Goal: Task Accomplishment & Management: Manage account settings

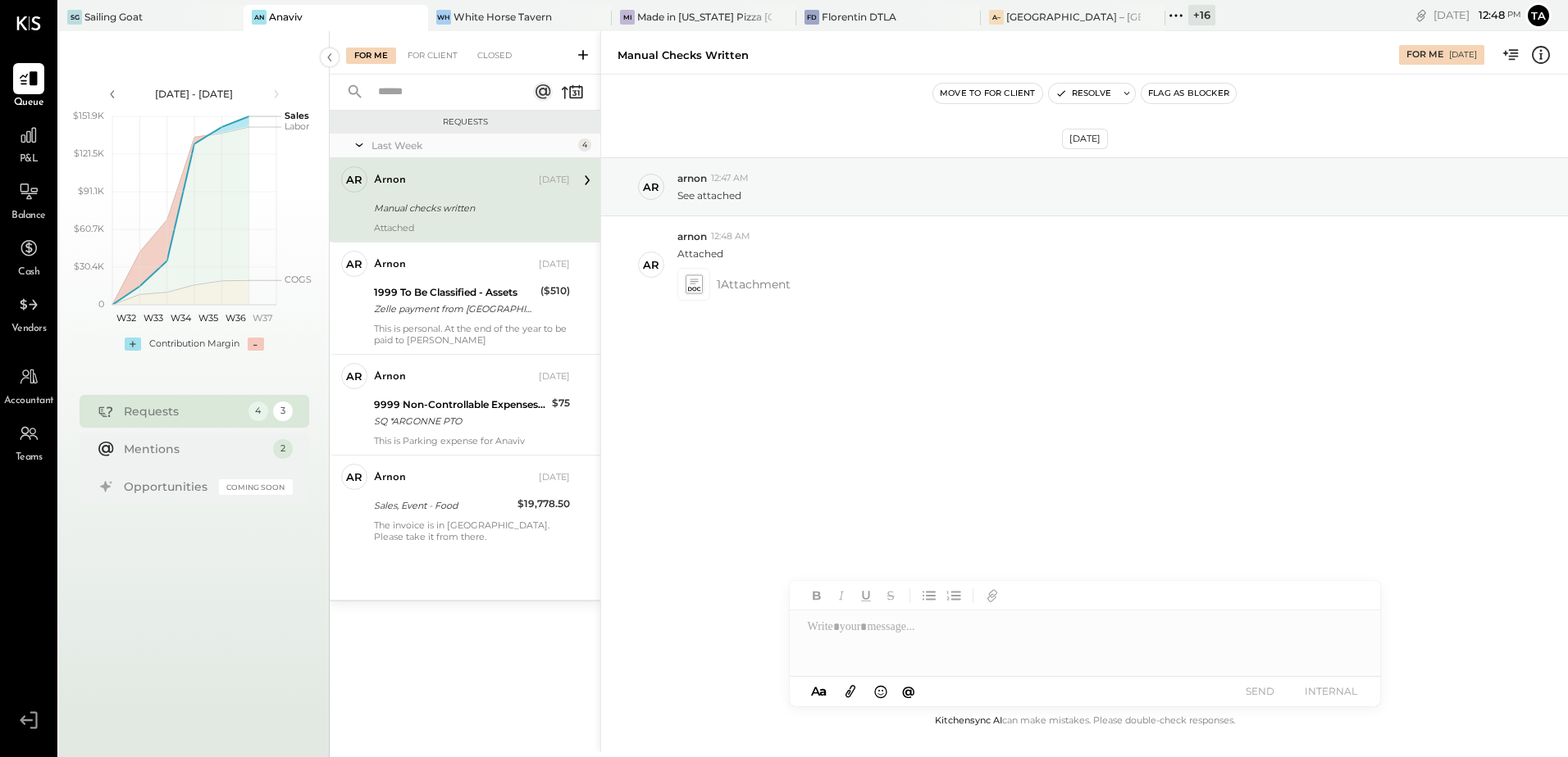
click at [465, 217] on div "Manual checks written" at bounding box center [469, 207] width 191 height 20
click at [695, 292] on icon at bounding box center [693, 284] width 17 height 19
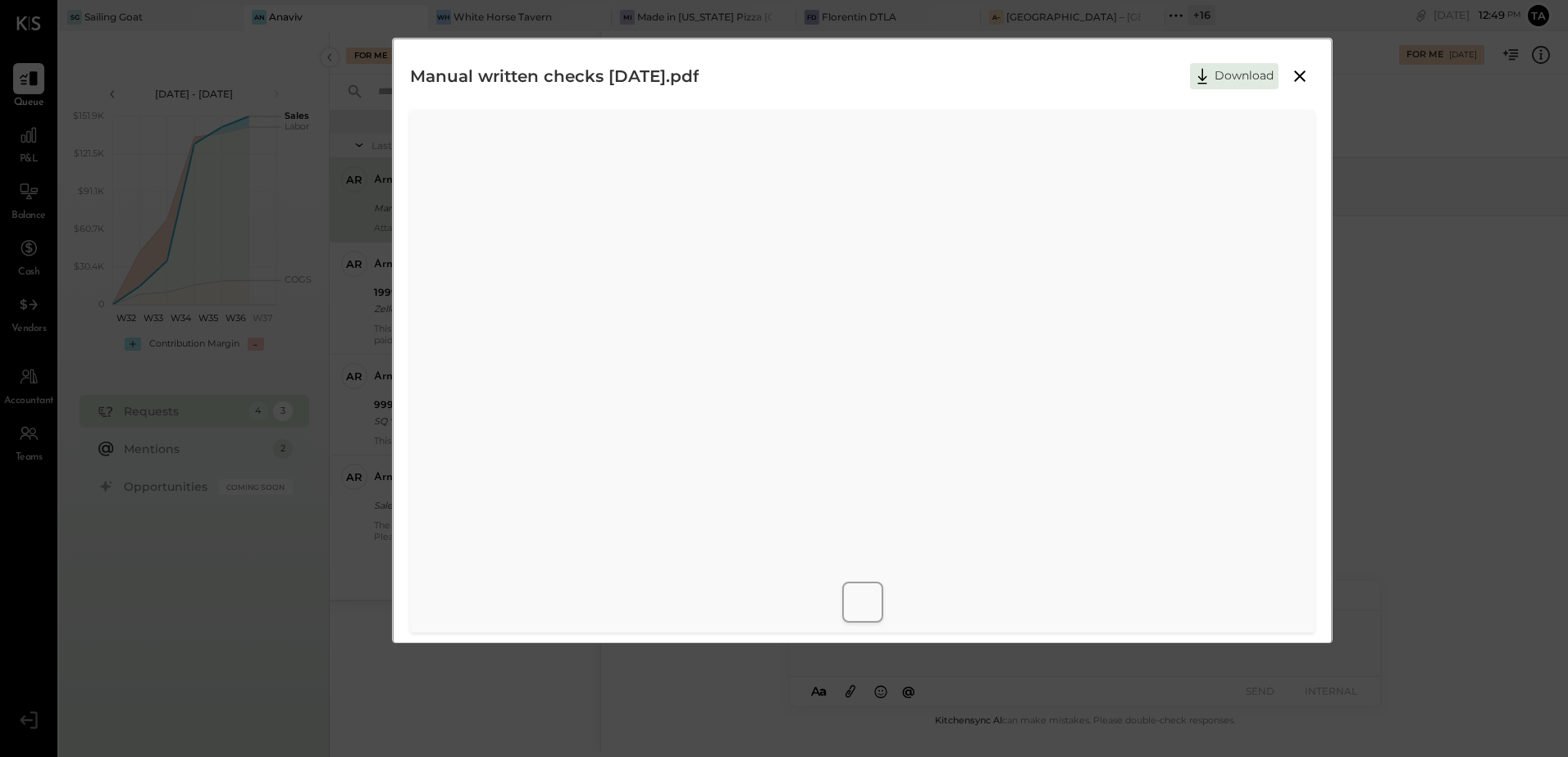
scroll to position [8, 0]
click at [1296, 72] on icon at bounding box center [1300, 68] width 11 height 11
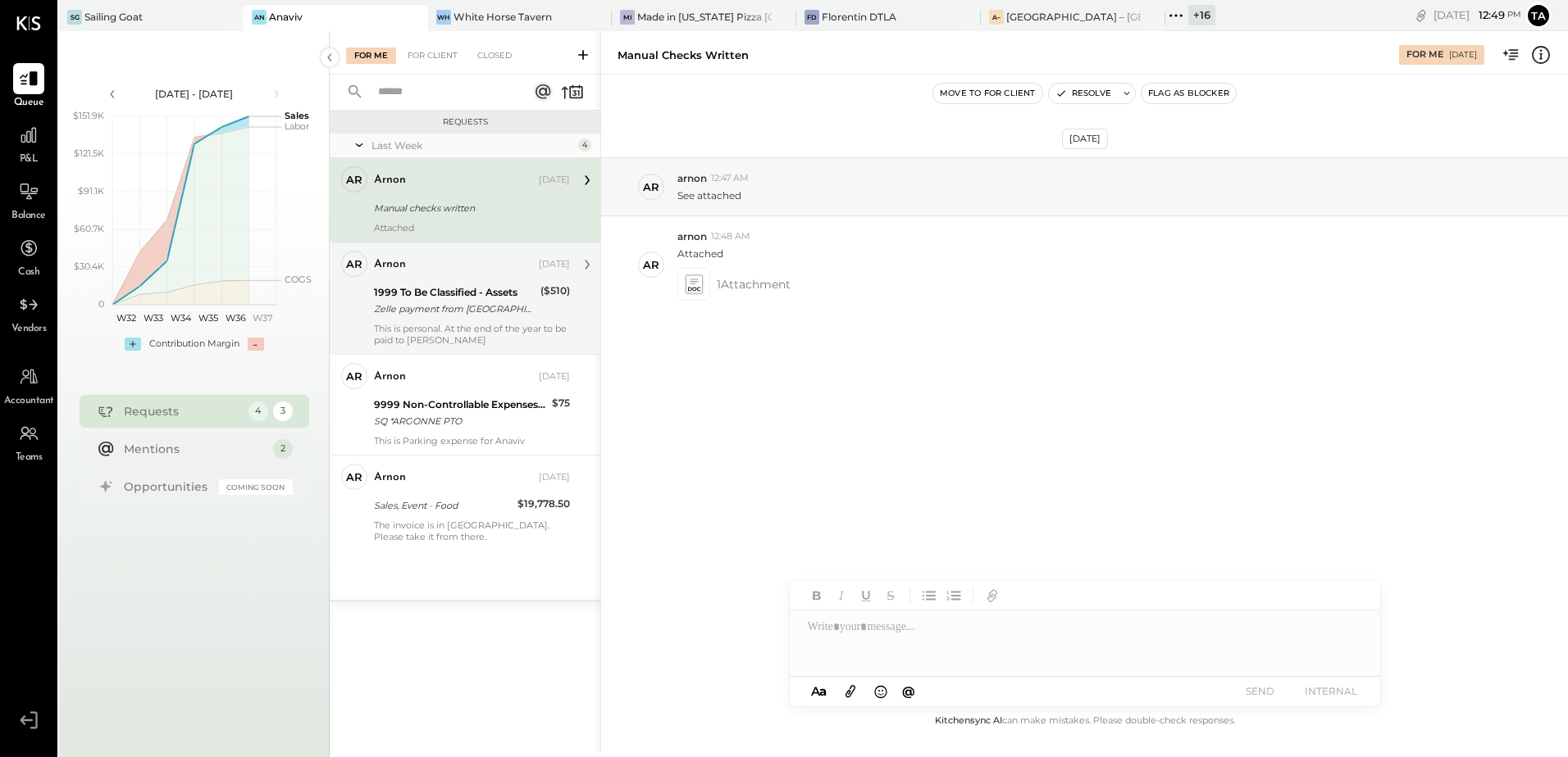
click at [401, 321] on div "arnon [DATE] 1999 To Be Classified - Assets Zelle payment from ISRAEL MEILIK BA…" at bounding box center [471, 297] width 196 height 95
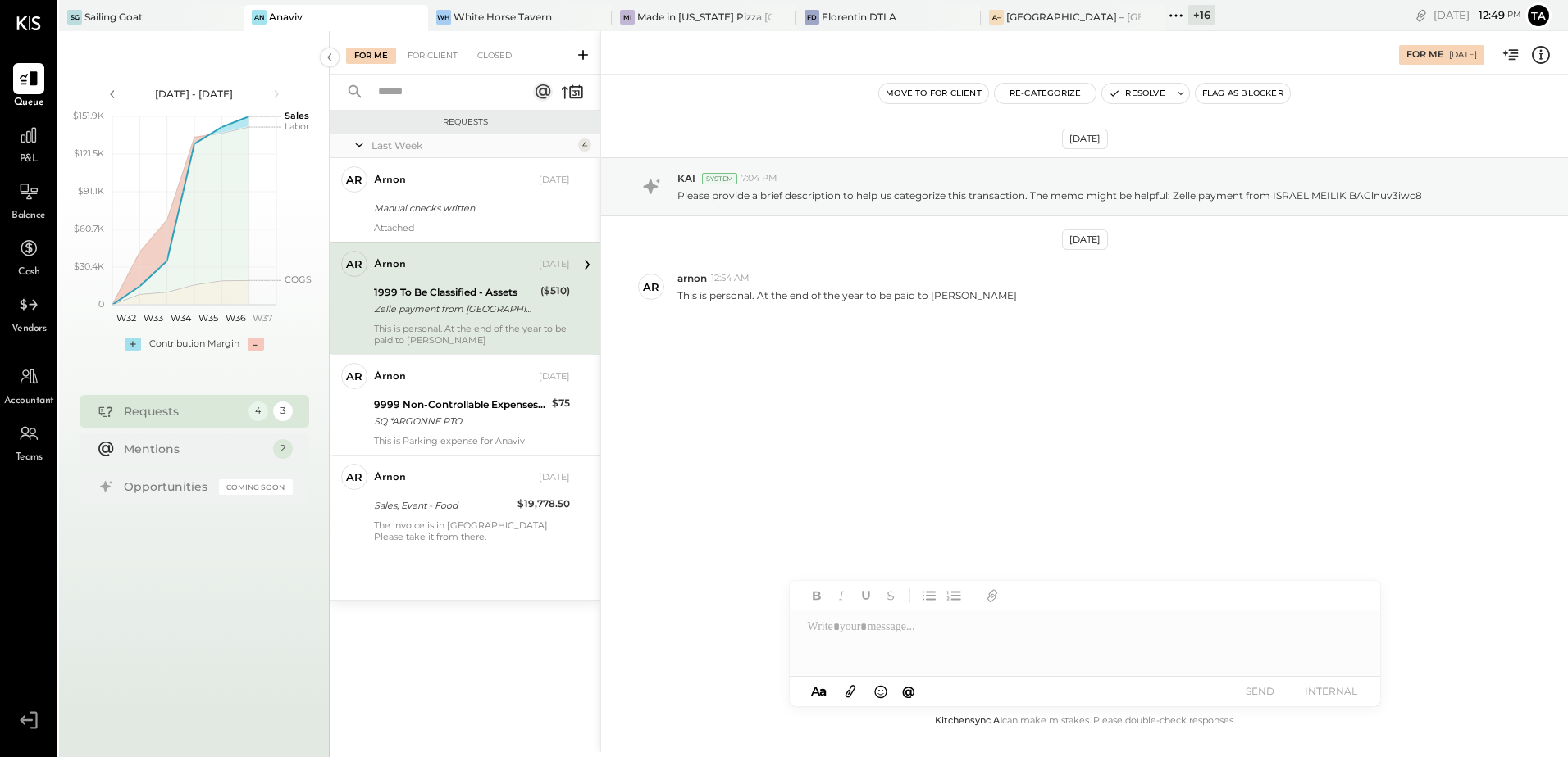
click at [1028, 403] on div "[DATE] KAI System 7:04 PM Please provide a brief description to help us categor…" at bounding box center [1085, 277] width 967 height 324
drag, startPoint x: 858, startPoint y: 298, endPoint x: 966, endPoint y: 303, distance: 108.1
click at [966, 303] on div "ar arnon 12:54 AM This is personal. At the end of the year to be paid to [PERSO…" at bounding box center [1085, 286] width 967 height 57
drag, startPoint x: 966, startPoint y: 303, endPoint x: 1021, endPoint y: 432, distance: 140.2
click at [1021, 432] on div "[DATE] KAI System 7:04 PM Please provide a brief description to help us categor…" at bounding box center [1085, 277] width 967 height 324
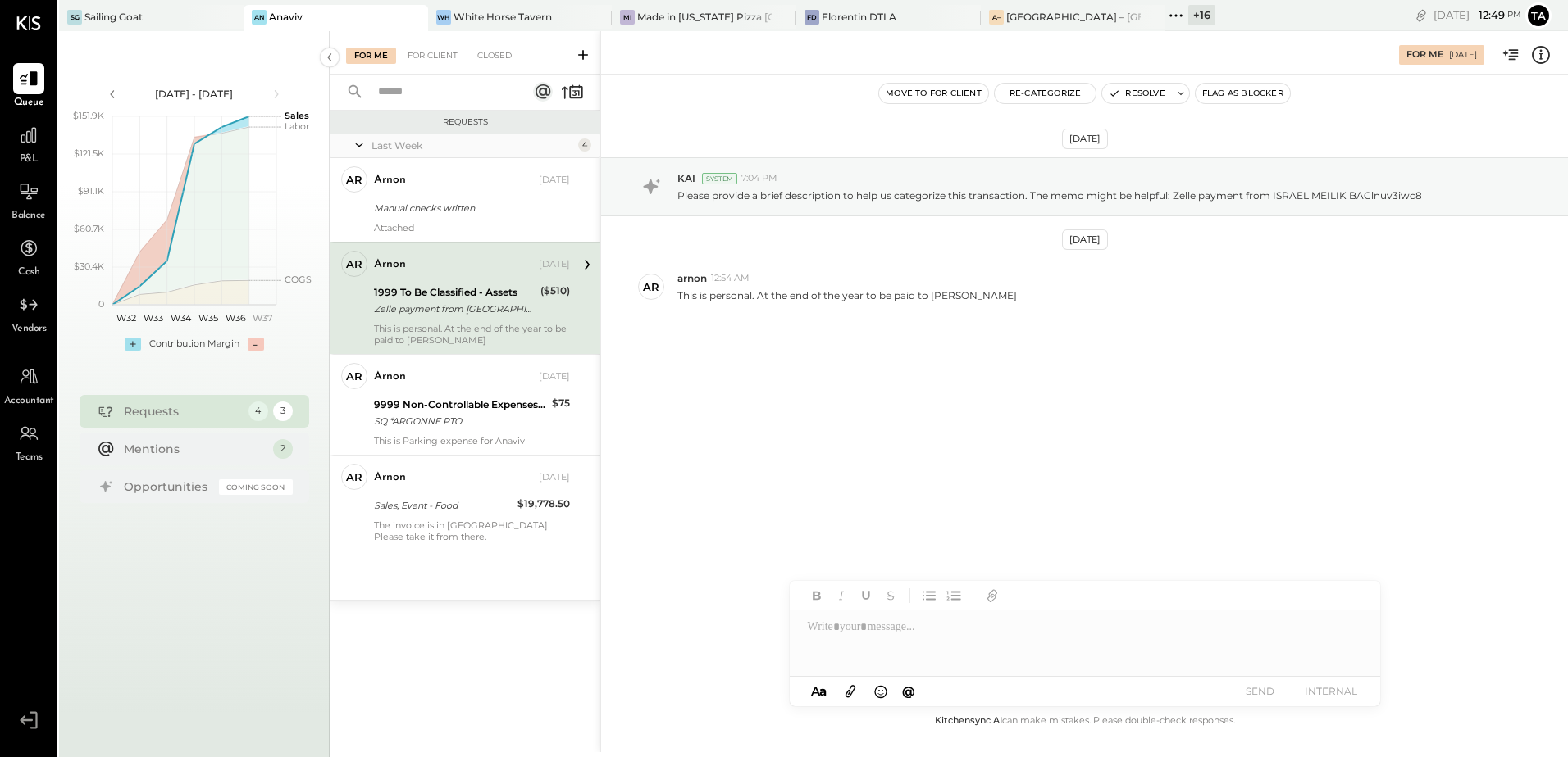
click at [981, 373] on div "[DATE] KAI System 7:04 PM Please provide a brief description to help us categor…" at bounding box center [1085, 277] width 967 height 324
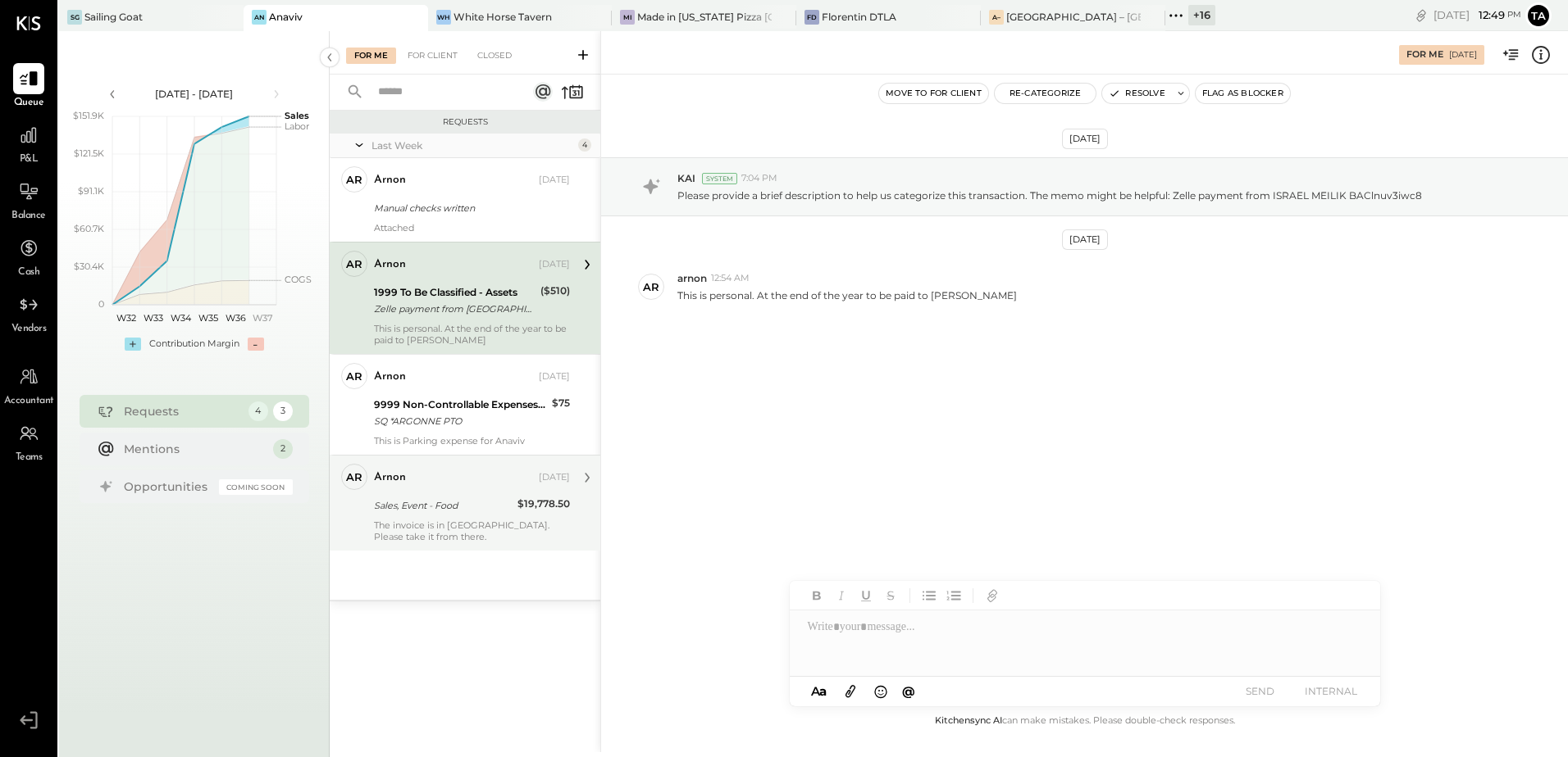
click at [448, 533] on div "The invoice is in [GEOGRAPHIC_DATA]. Please take it from there." at bounding box center [471, 531] width 196 height 23
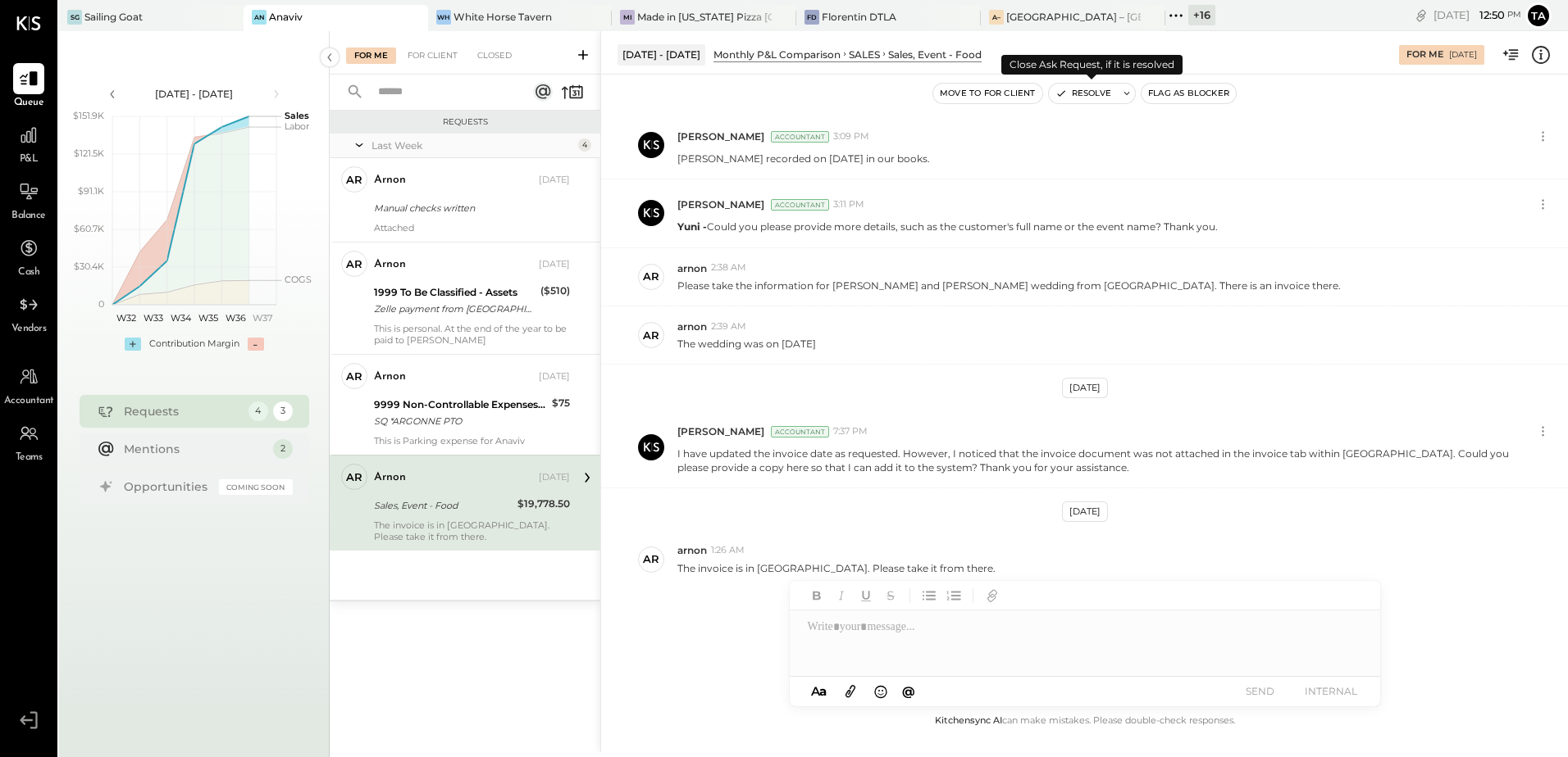
click at [1078, 93] on button "Resolve" at bounding box center [1083, 93] width 69 height 20
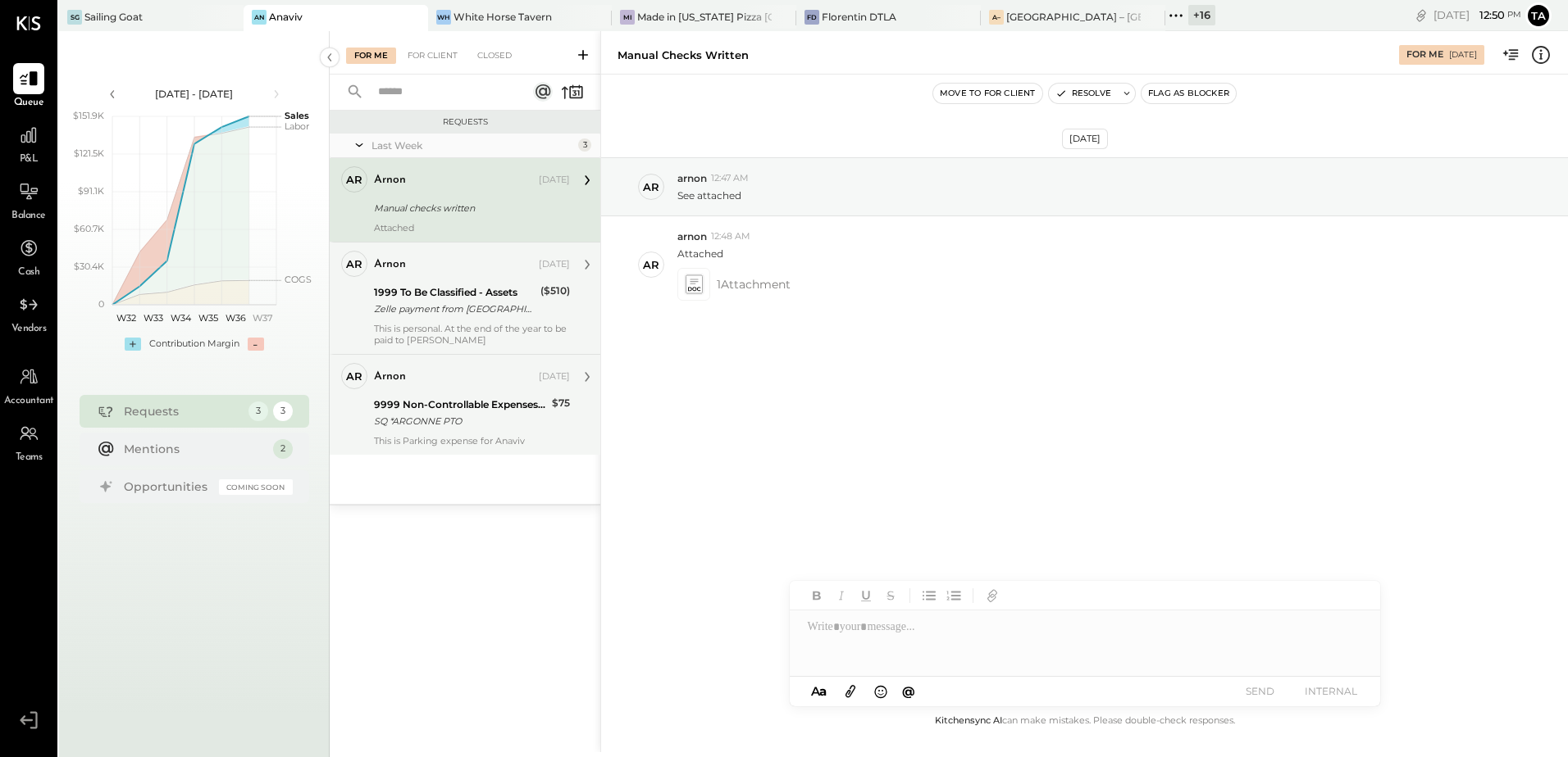
click at [437, 414] on div "SQ *ARGONNE PTO" at bounding box center [460, 420] width 173 height 16
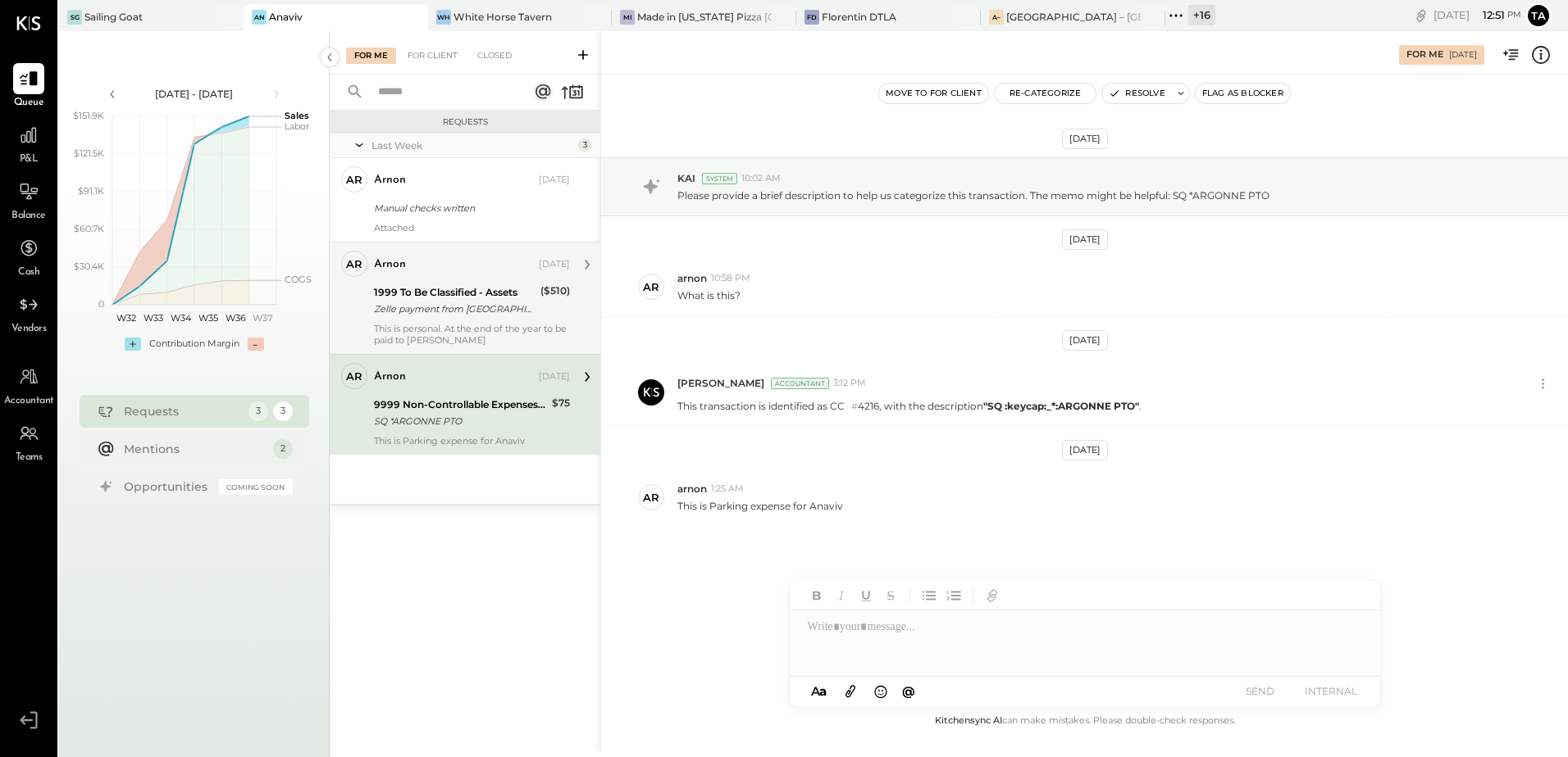
click at [430, 402] on div "9999 Non-Controllable Expenses:Other Income and Expenses:To Be Classified" at bounding box center [460, 404] width 173 height 16
click at [499, 400] on div "9999 Non-Controllable Expenses:Other Income and Expenses:To Be Classified" at bounding box center [460, 404] width 173 height 16
click at [1148, 97] on button "Resolve" at bounding box center [1135, 93] width 69 height 20
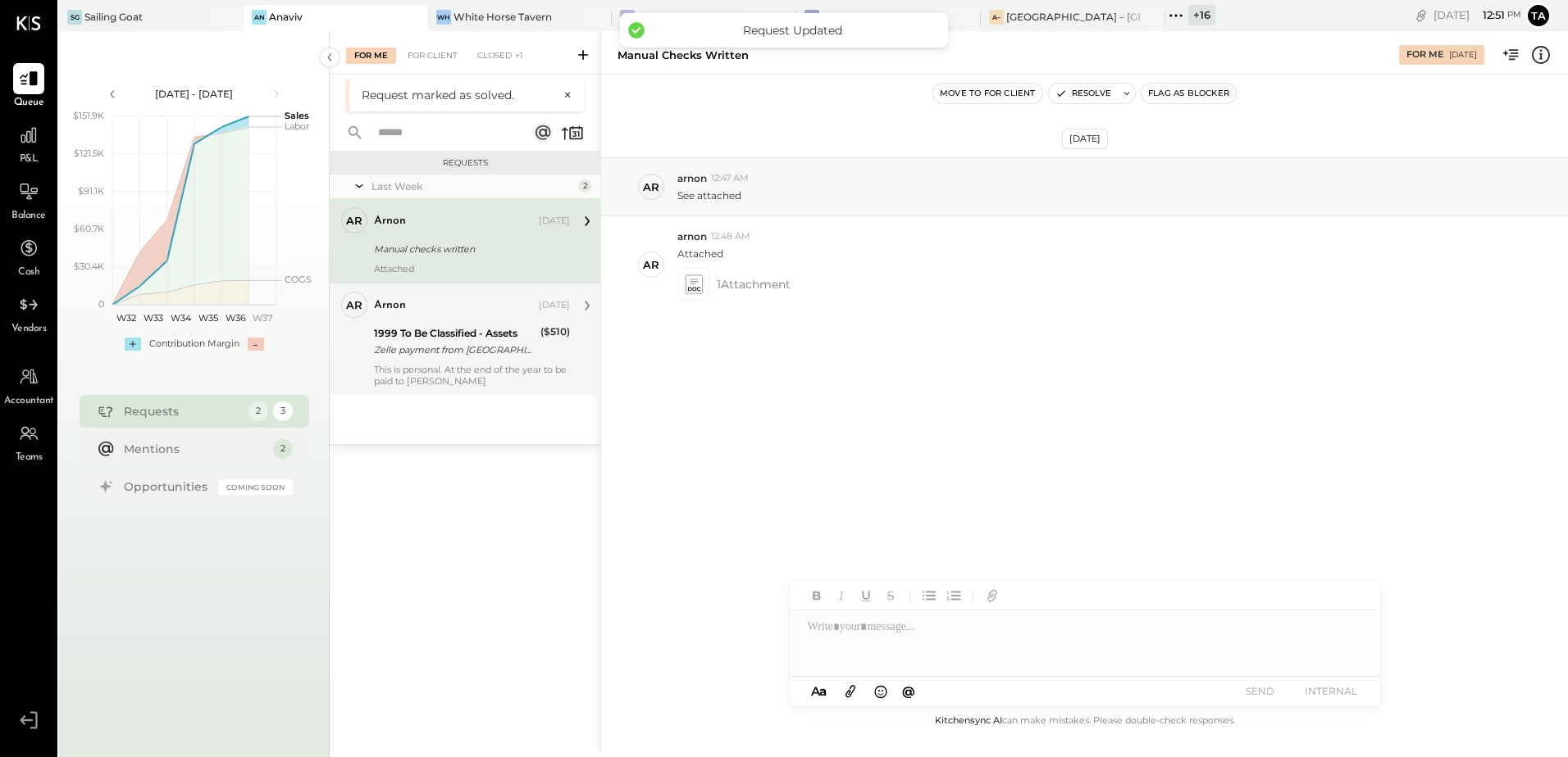
click at [429, 367] on div "This is personal. At the end of the year to be paid to [PERSON_NAME]" at bounding box center [471, 375] width 196 height 23
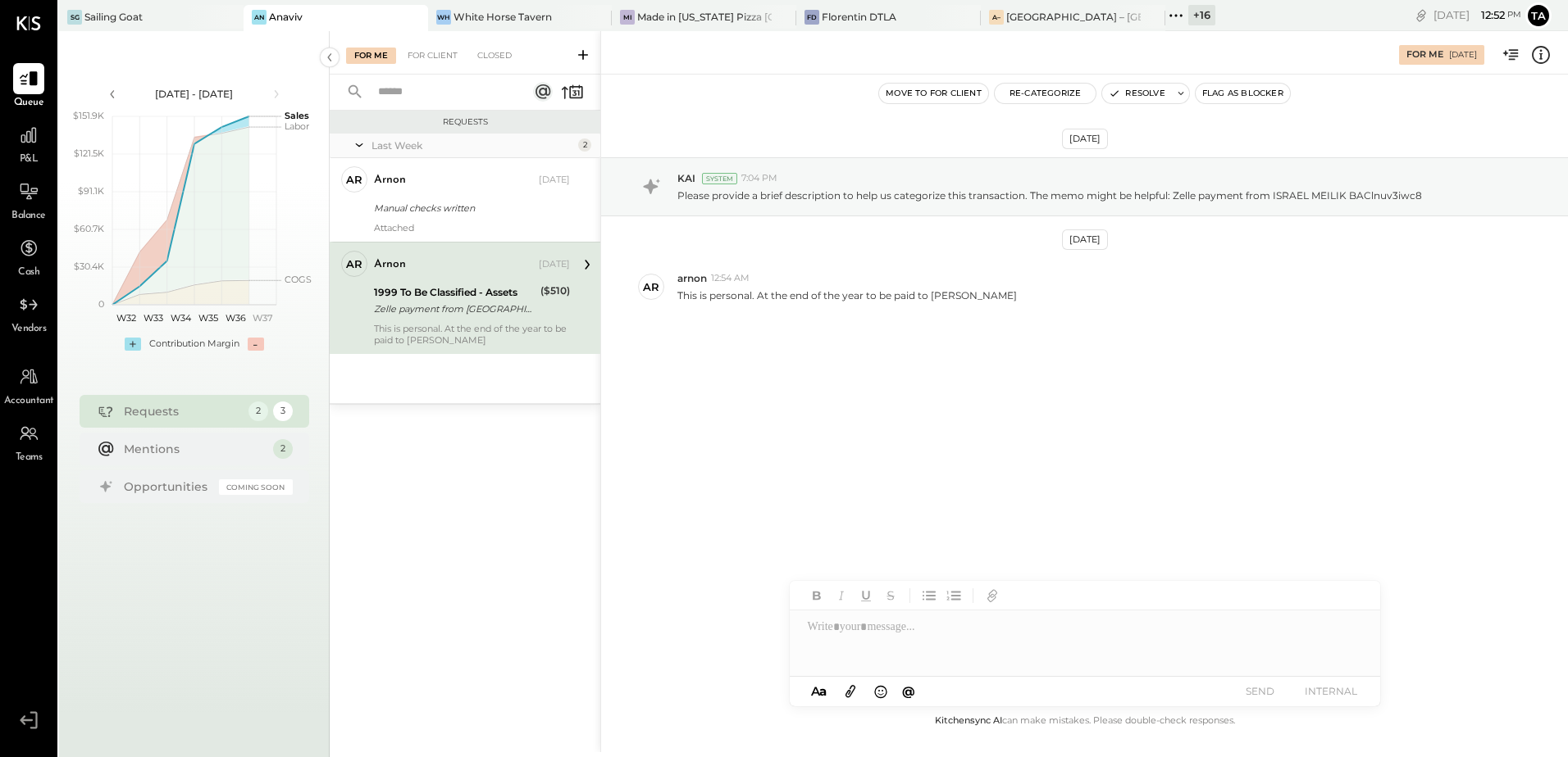
click at [913, 402] on div "[DATE] KAI System 7:04 PM Please provide a brief description to help us categor…" at bounding box center [1085, 277] width 967 height 324
drag, startPoint x: 390, startPoint y: 308, endPoint x: 404, endPoint y: 319, distance: 17.8
click at [390, 308] on div "Zelle payment from [GEOGRAPHIC_DATA] MEILIK BAClnuv3iwc8" at bounding box center [454, 309] width 161 height 16
click at [1124, 95] on button "Resolve" at bounding box center [1135, 93] width 69 height 20
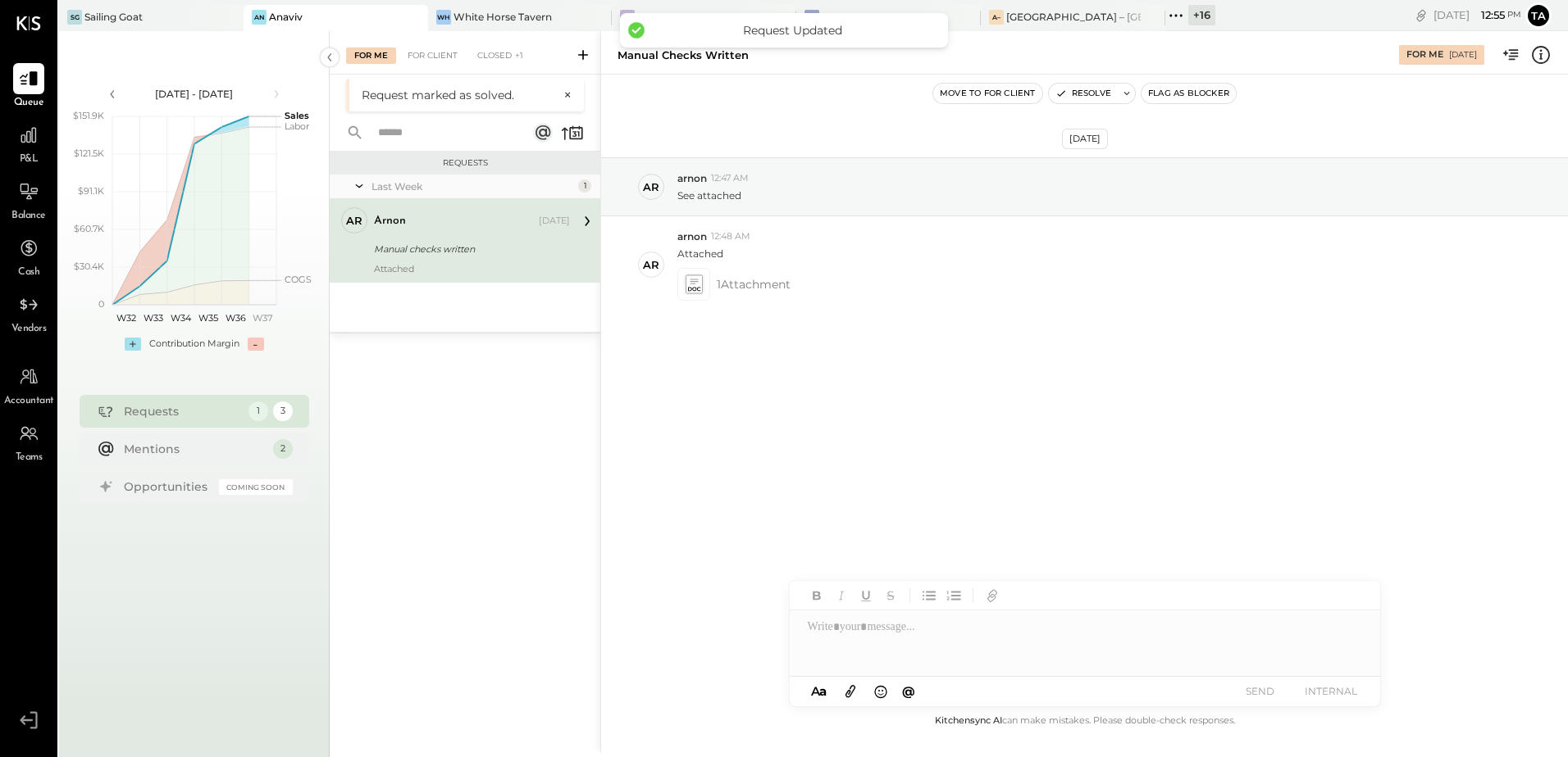
click at [418, 245] on div "Manual checks written" at bounding box center [469, 249] width 191 height 16
click at [112, 11] on div "Sailing Goat" at bounding box center [114, 16] width 58 height 14
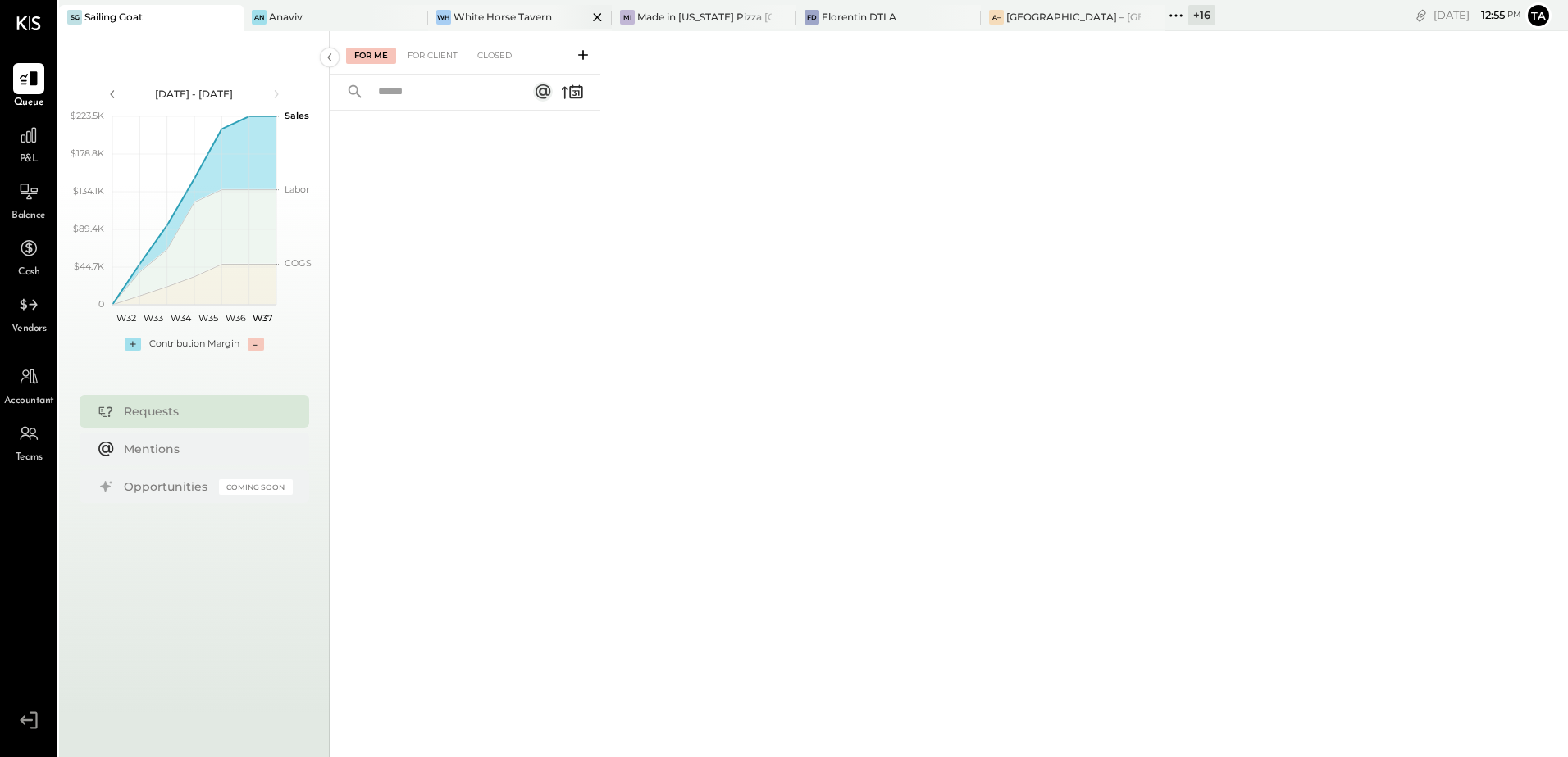
click at [473, 25] on div "[PERSON_NAME] Horse Tavern" at bounding box center [520, 18] width 185 height 26
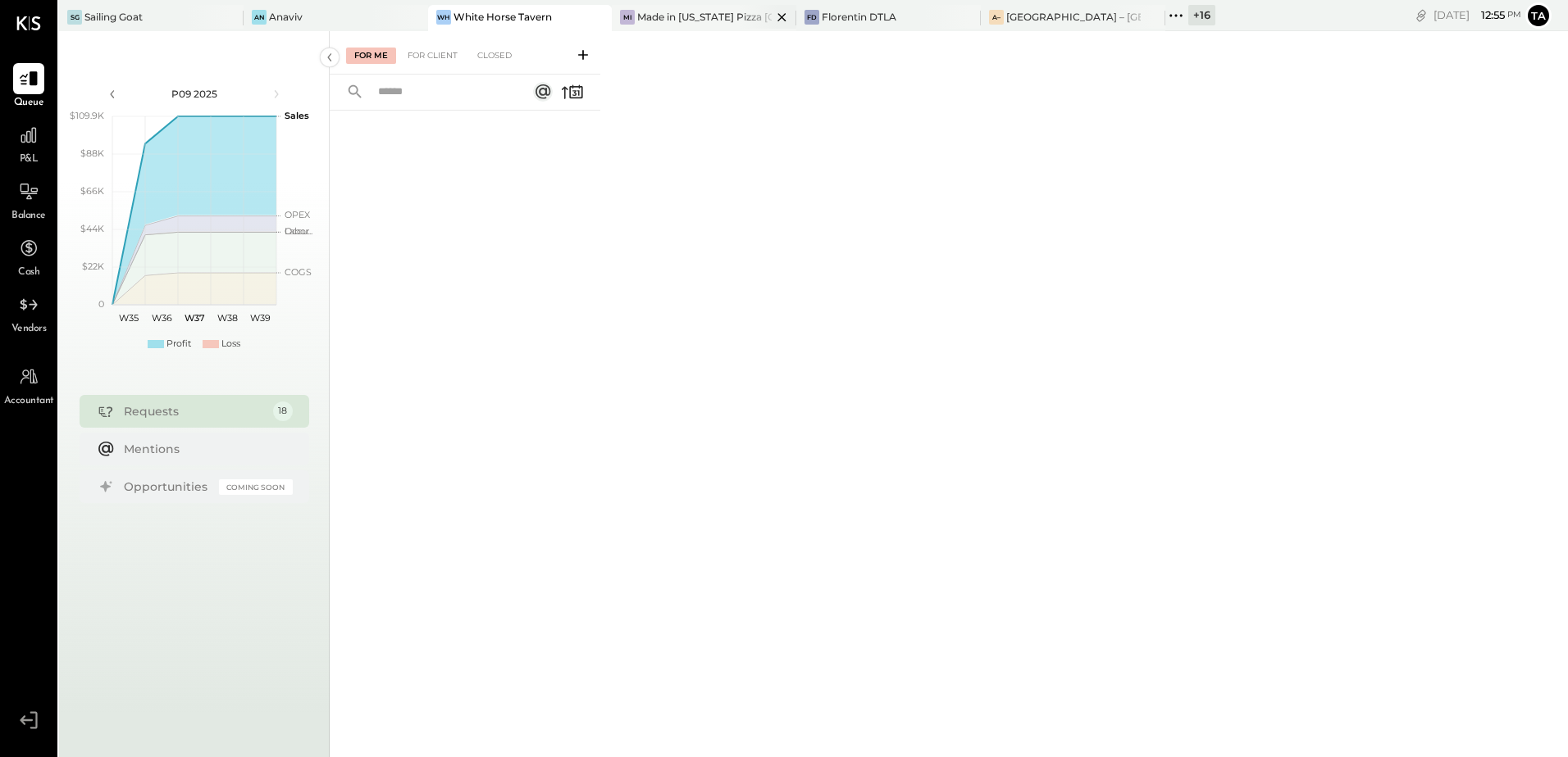
click at [674, 22] on div "Made in [US_STATE] Pizza [GEOGRAPHIC_DATA]" at bounding box center [704, 16] width 134 height 14
click at [839, 18] on div "Florentin DTLA" at bounding box center [860, 16] width 75 height 14
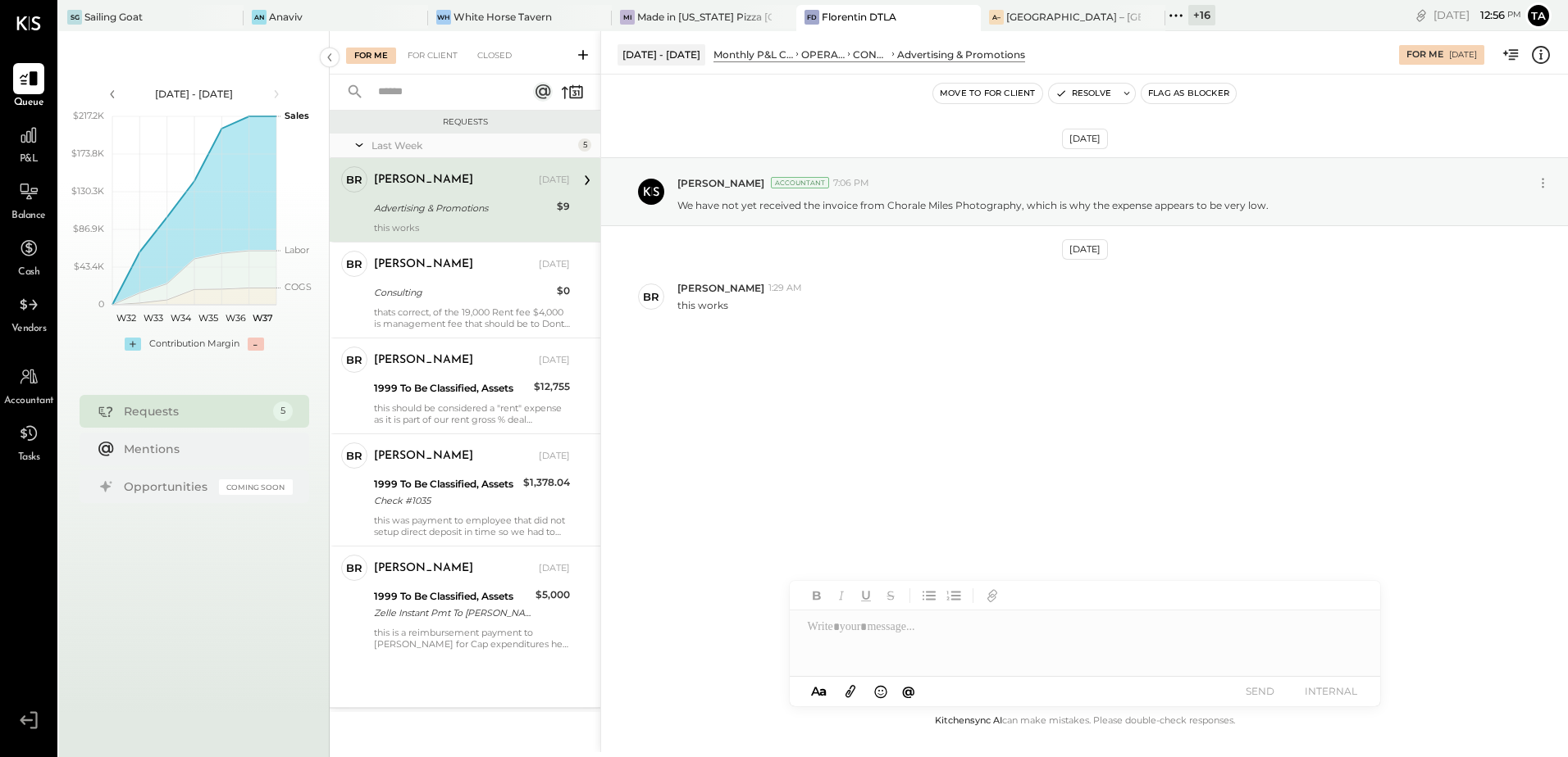
click at [452, 219] on div "[PERSON_NAME] [DATE] Advertising & Promotions $9 this works" at bounding box center [471, 200] width 196 height 68
click at [473, 202] on div "Advertising & Promotions" at bounding box center [463, 207] width 178 height 16
click at [1077, 96] on button "Resolve" at bounding box center [1083, 93] width 69 height 20
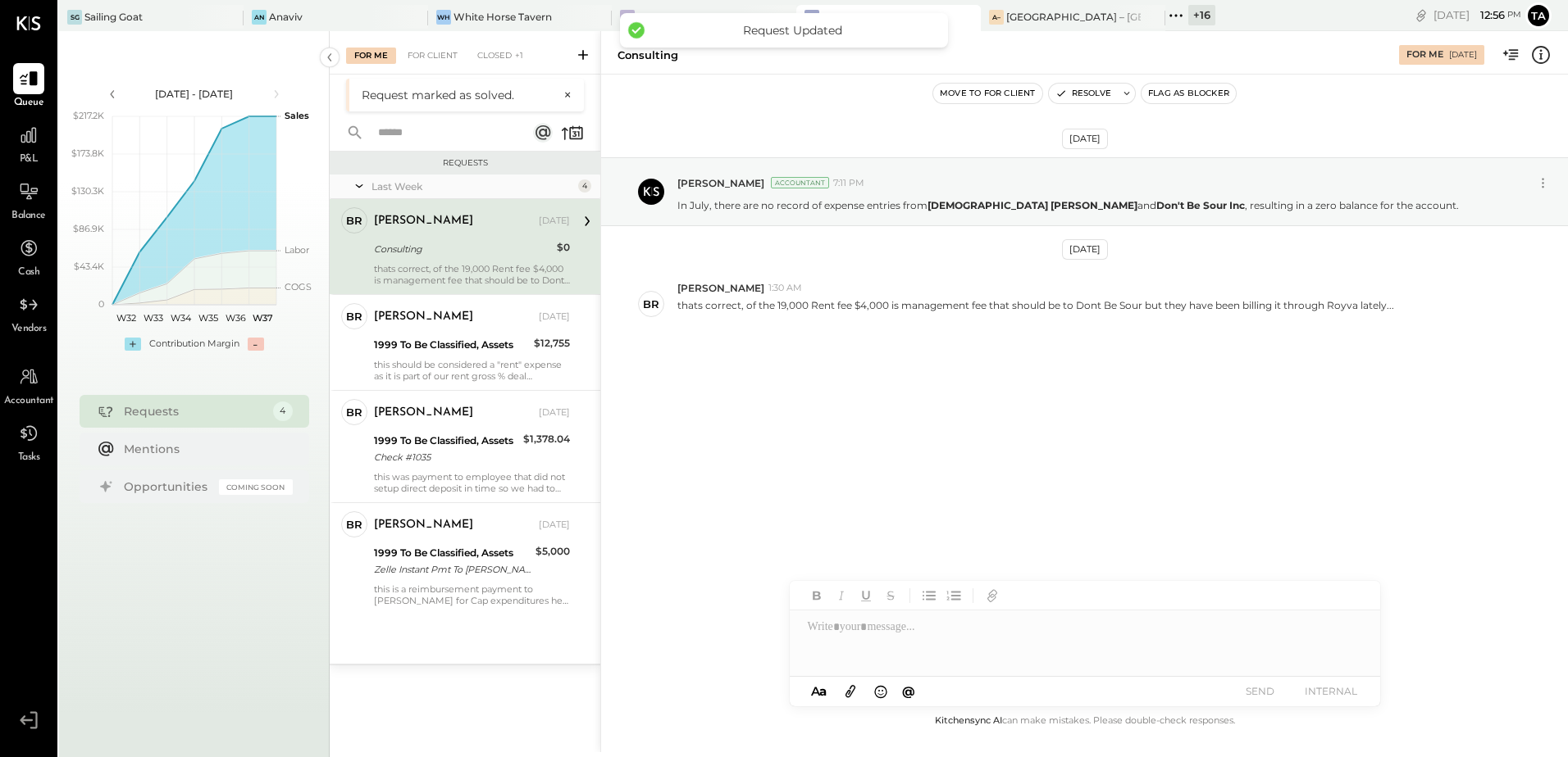
click at [462, 255] on div "Consulting" at bounding box center [463, 249] width 178 height 16
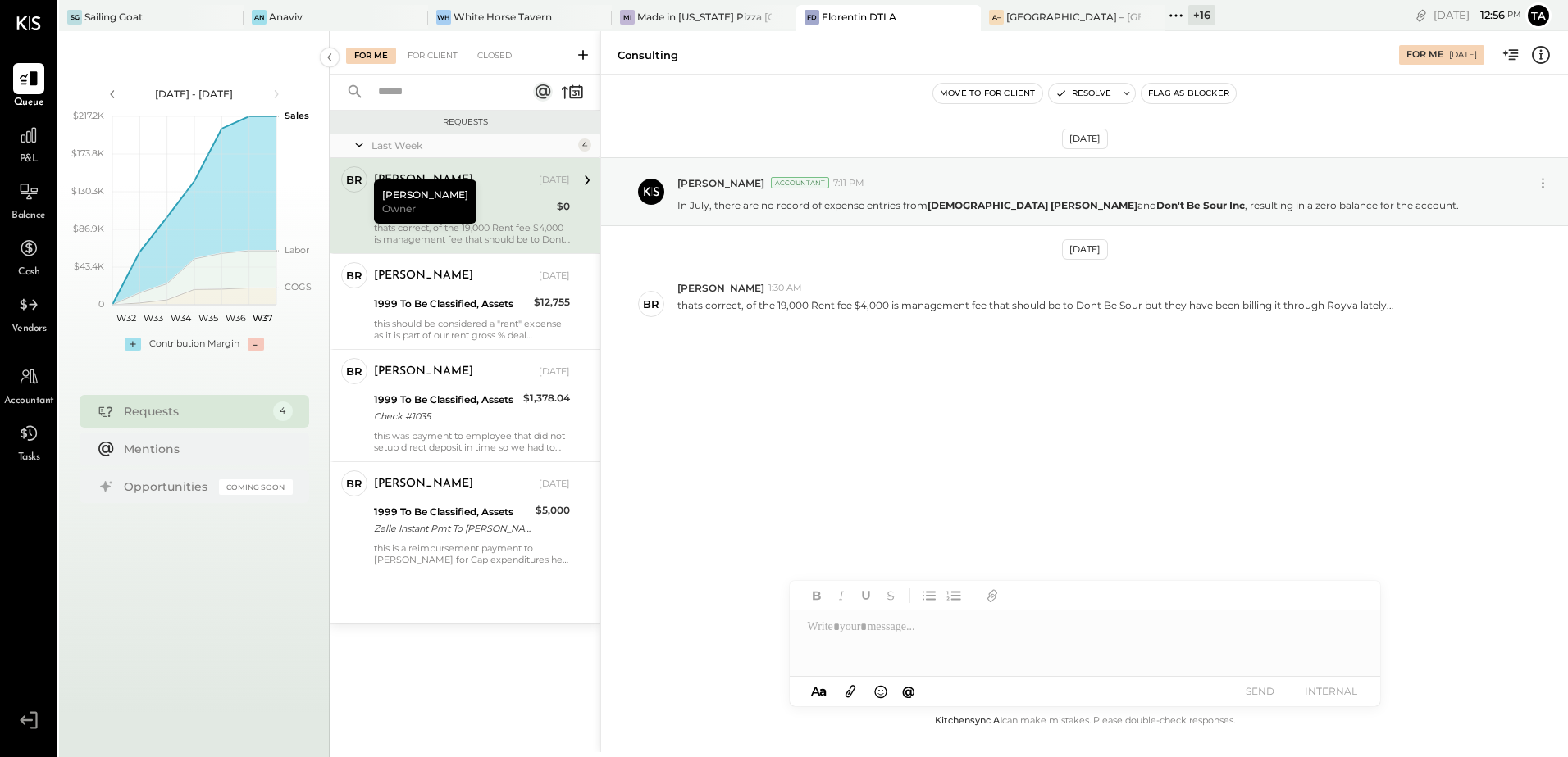
click at [462, 222] on div "thats correct, of the 19,000 Rent fee $4,000 is management fee that should be t…" at bounding box center [471, 234] width 196 height 23
click at [752, 419] on div "Aug 11th, 2025 Tasmir Malek Accountant 7:11 PM In July, there are no record of …" at bounding box center [1085, 289] width 967 height 348
click at [464, 207] on div "Consulting" at bounding box center [463, 207] width 178 height 16
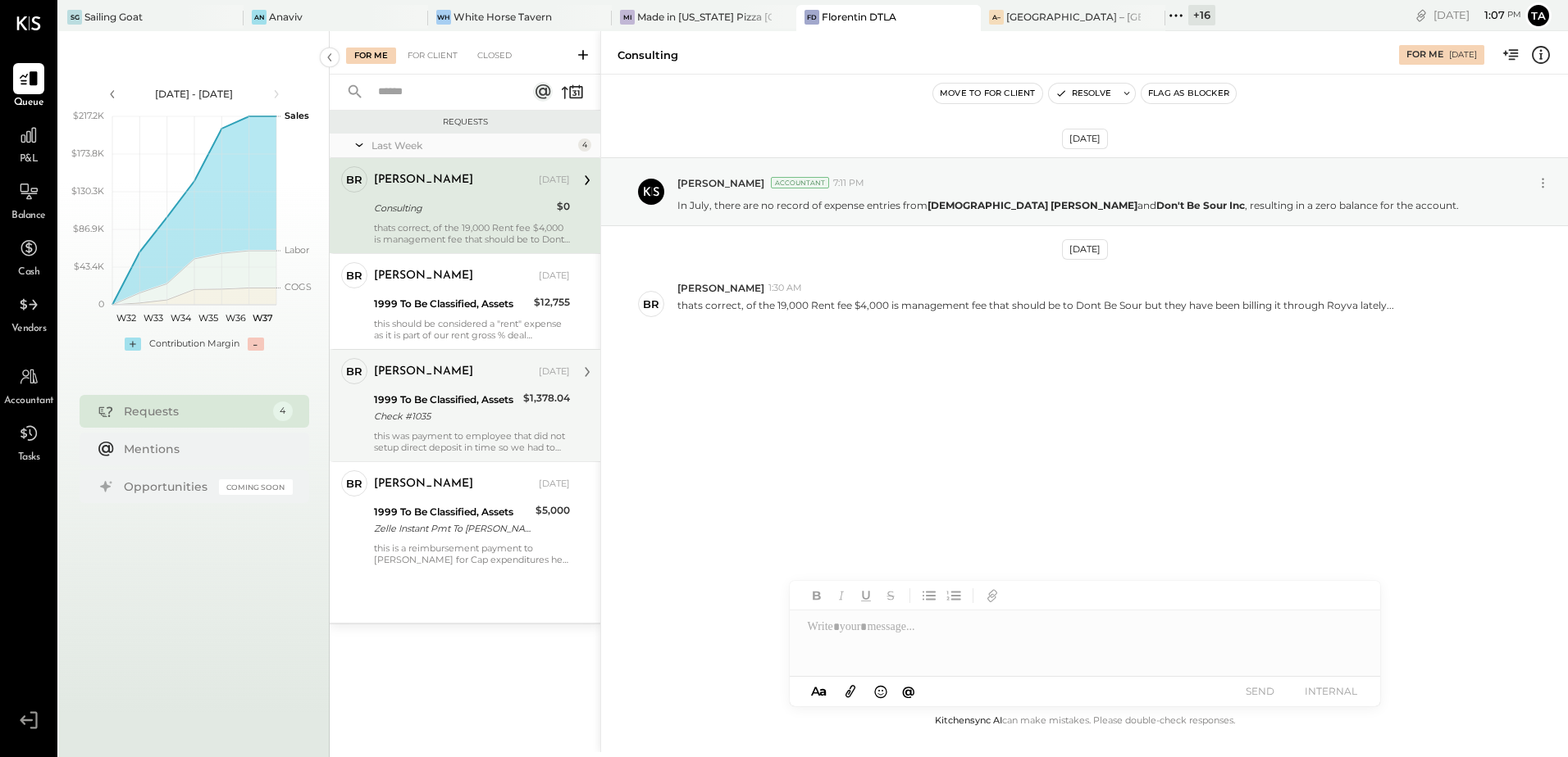
drag, startPoint x: 445, startPoint y: 205, endPoint x: 571, endPoint y: 374, distance: 210.8
click at [445, 205] on div "Consulting" at bounding box center [463, 207] width 178 height 16
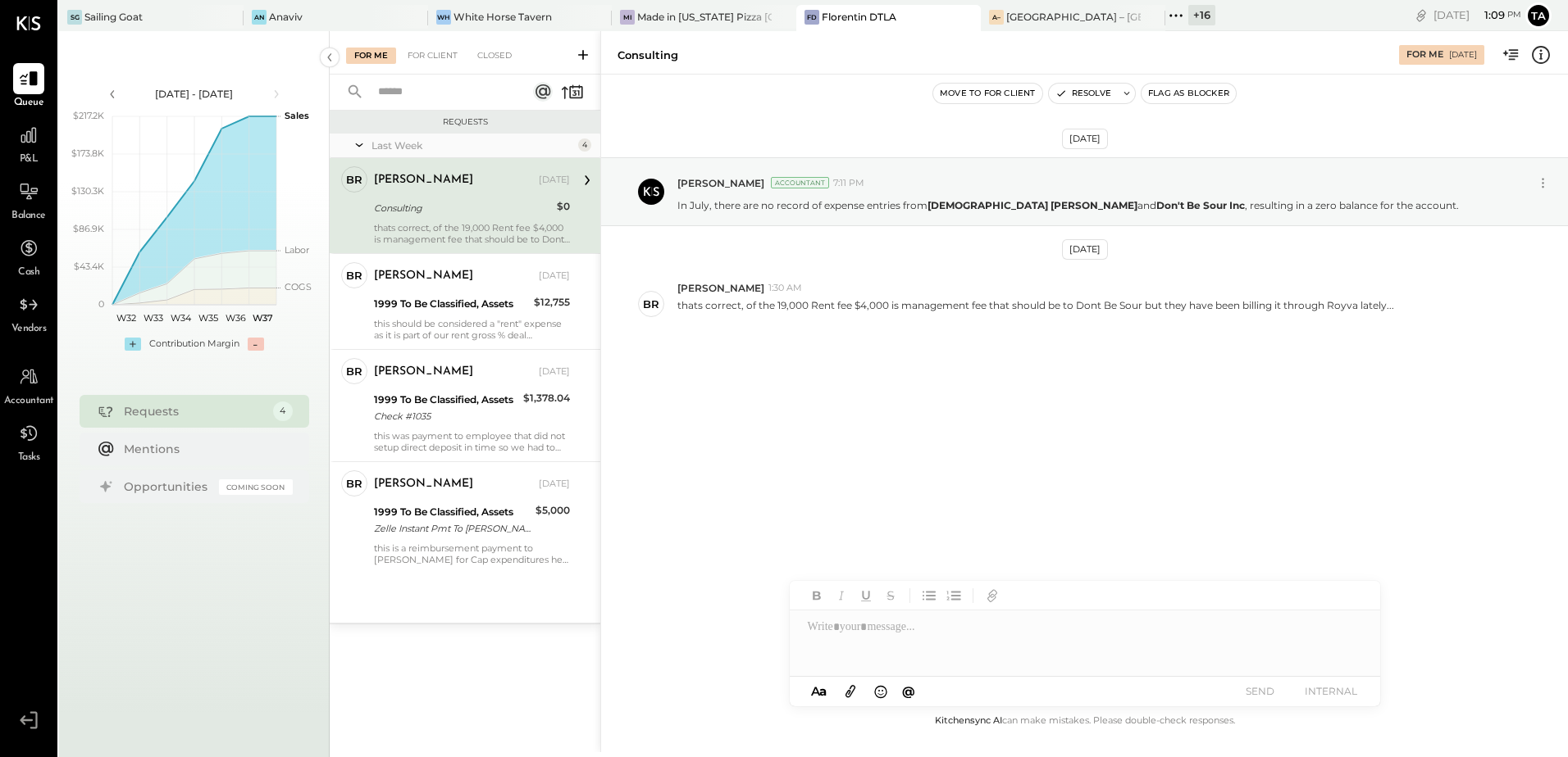
click at [917, 469] on div "Aug 11th, 2025 Tasmir Malek Accountant 7:11 PM In July, there are no record of …" at bounding box center [1085, 393] width 967 height 637
drag, startPoint x: 929, startPoint y: 204, endPoint x: 955, endPoint y: 204, distance: 26.0
click at [955, 204] on strong "[DEMOGRAPHIC_DATA] [PERSON_NAME]" at bounding box center [1032, 204] width 210 height 12
copy strong "Gay L"
click at [928, 321] on div at bounding box center [1036, 319] width 717 height 14
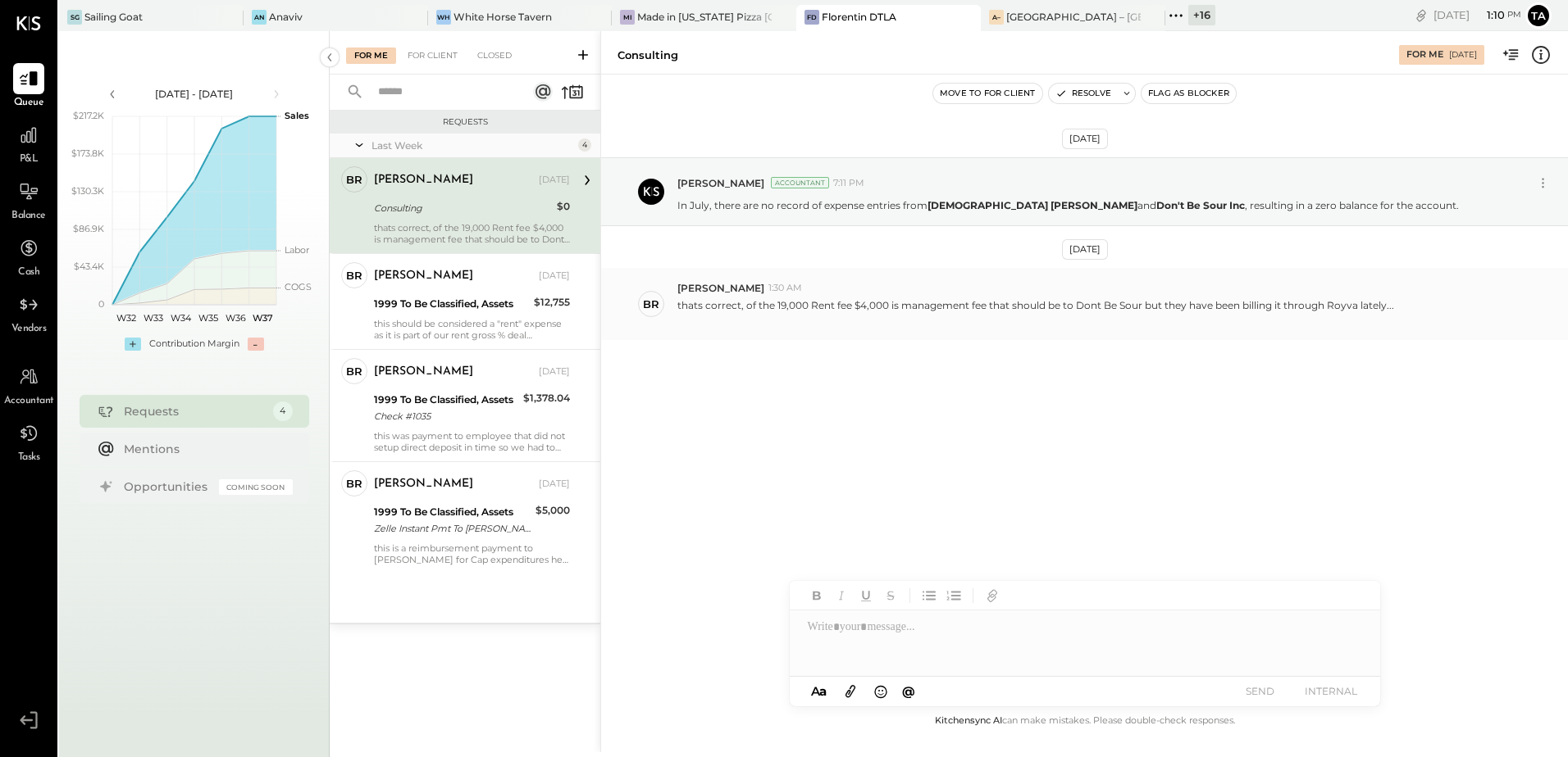
click at [1065, 318] on div at bounding box center [1036, 319] width 717 height 14
drag, startPoint x: 1328, startPoint y: 303, endPoint x: 1356, endPoint y: 302, distance: 28.0
click at [1356, 302] on p "thats correct, of the 19,000 Rent fee $4,000 is management fee that should be t…" at bounding box center [1036, 312] width 717 height 28
drag, startPoint x: 892, startPoint y: 422, endPoint x: 900, endPoint y: 431, distance: 12.0
click at [892, 422] on div "Aug 11th, 2025 Tasmir Malek Accountant 7:11 PM In July, there are no record of …" at bounding box center [1085, 289] width 967 height 348
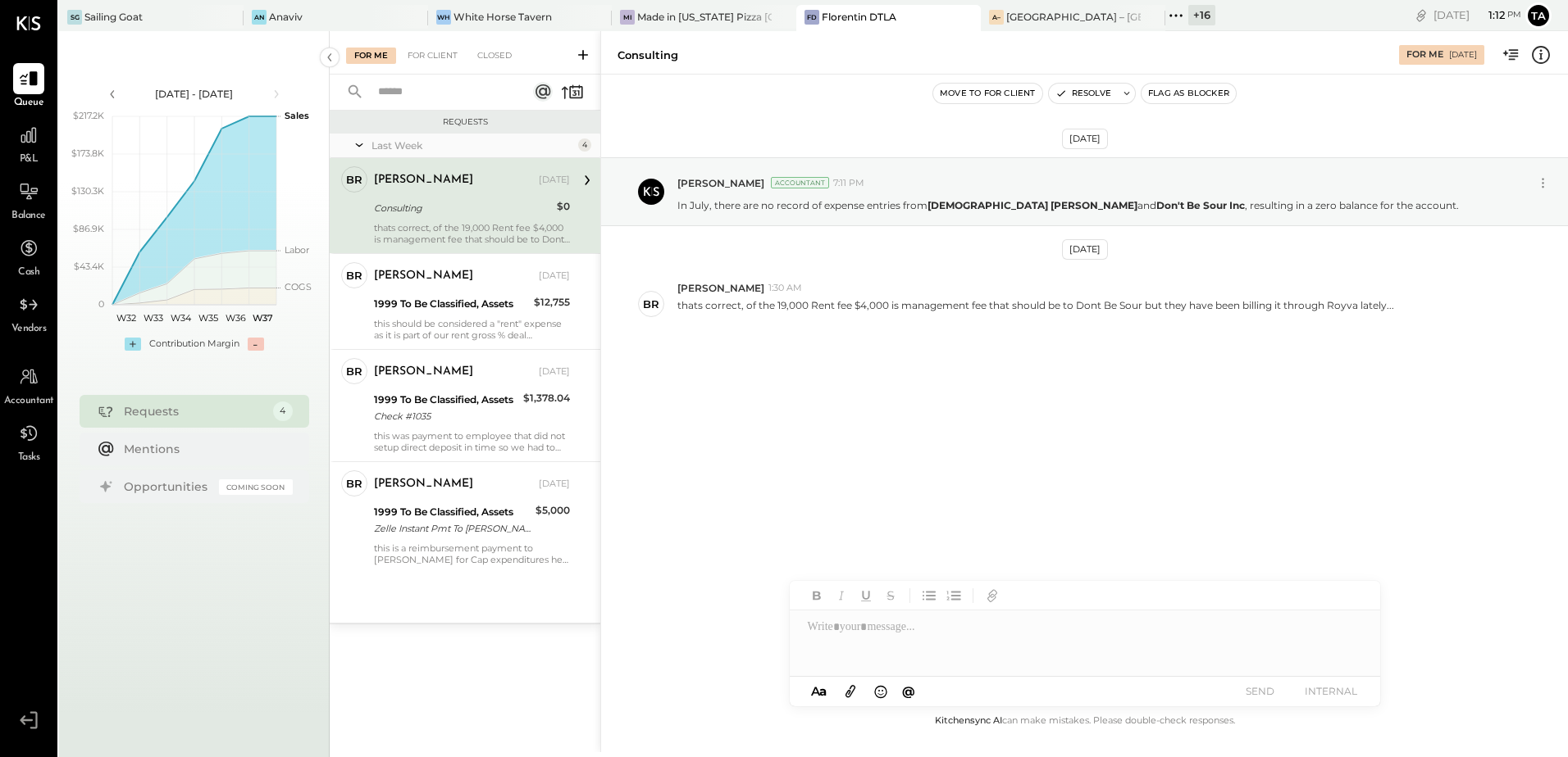
click at [877, 636] on div at bounding box center [1085, 643] width 590 height 66
click at [997, 601] on icon "button" at bounding box center [992, 596] width 18 height 18
click at [921, 640] on div at bounding box center [1085, 643] width 590 height 66
click at [852, 692] on icon at bounding box center [850, 691] width 18 height 19
click at [933, 571] on div at bounding box center [1085, 582] width 590 height 66
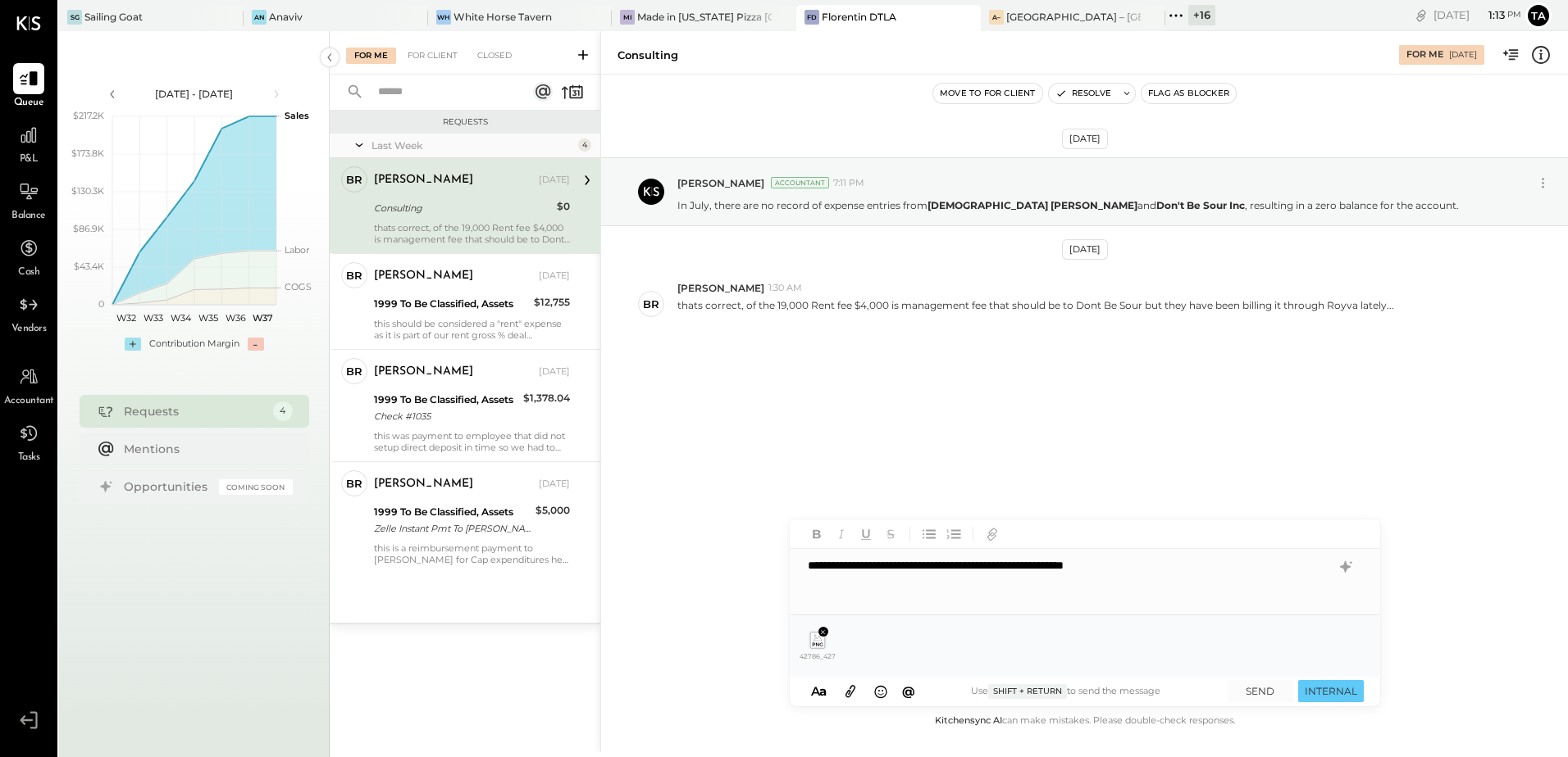
click at [1174, 568] on div "**********" at bounding box center [1085, 582] width 590 height 66
click at [1082, 567] on div "**********" at bounding box center [1085, 582] width 590 height 66
click at [1100, 567] on div "**********" at bounding box center [1085, 582] width 590 height 66
click at [1343, 570] on icon at bounding box center [1346, 567] width 20 height 20
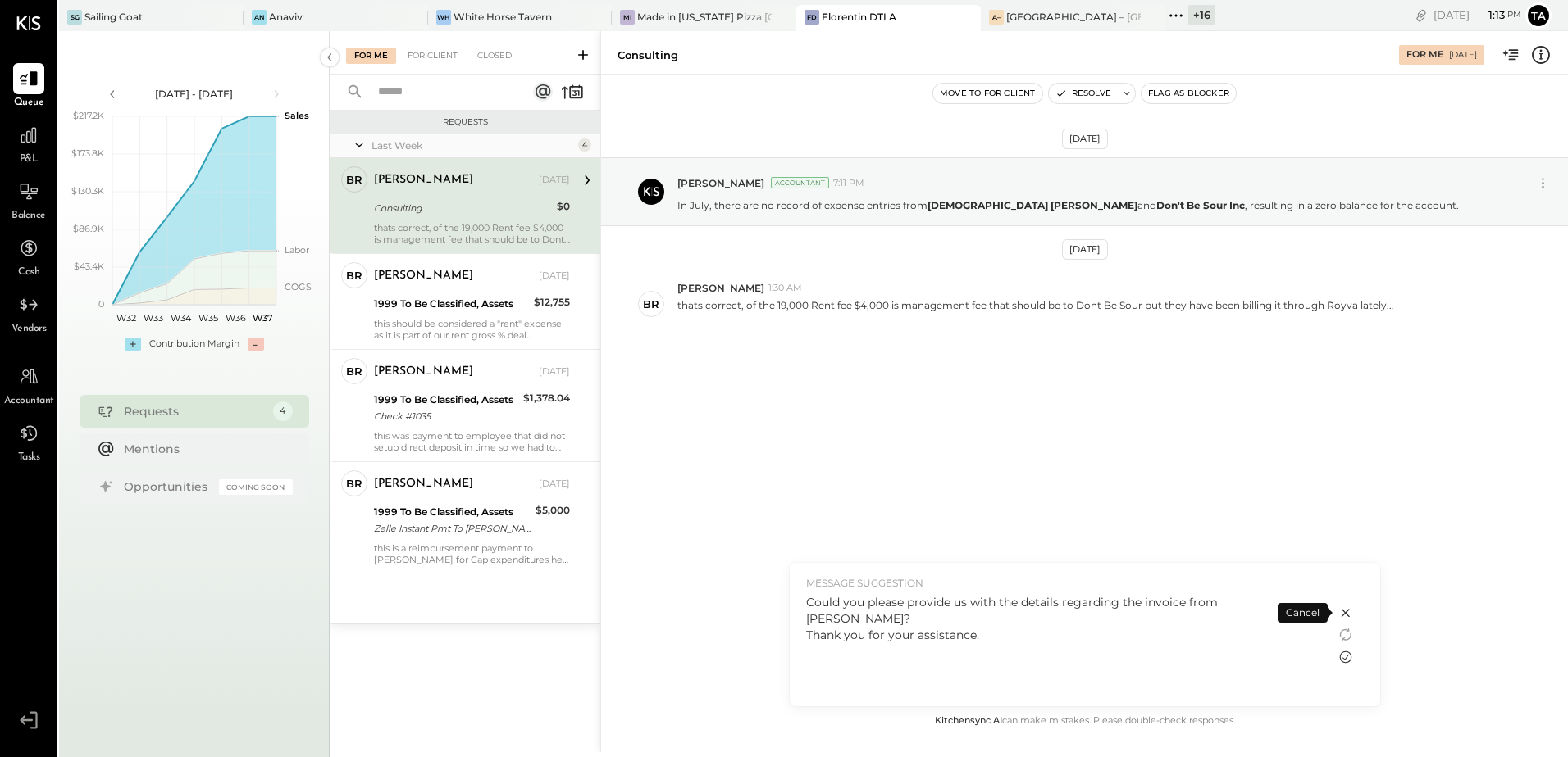
click at [1347, 659] on icon at bounding box center [1346, 657] width 20 height 20
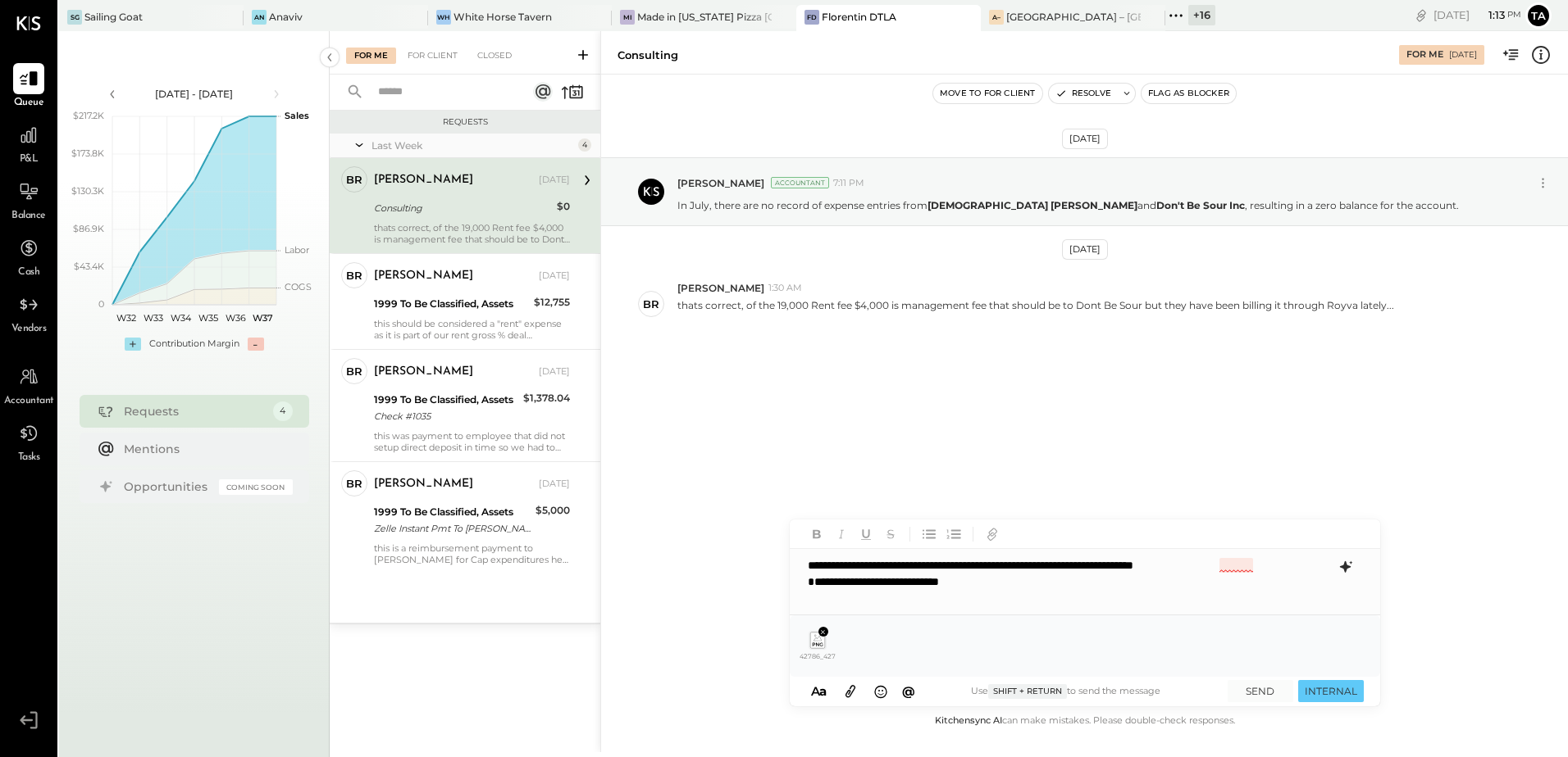
click at [1235, 569] on div "**********" at bounding box center [1085, 582] width 590 height 66
click at [891, 579] on div "**********" at bounding box center [1085, 582] width 590 height 66
click at [1256, 688] on button "SEND" at bounding box center [1260, 691] width 66 height 23
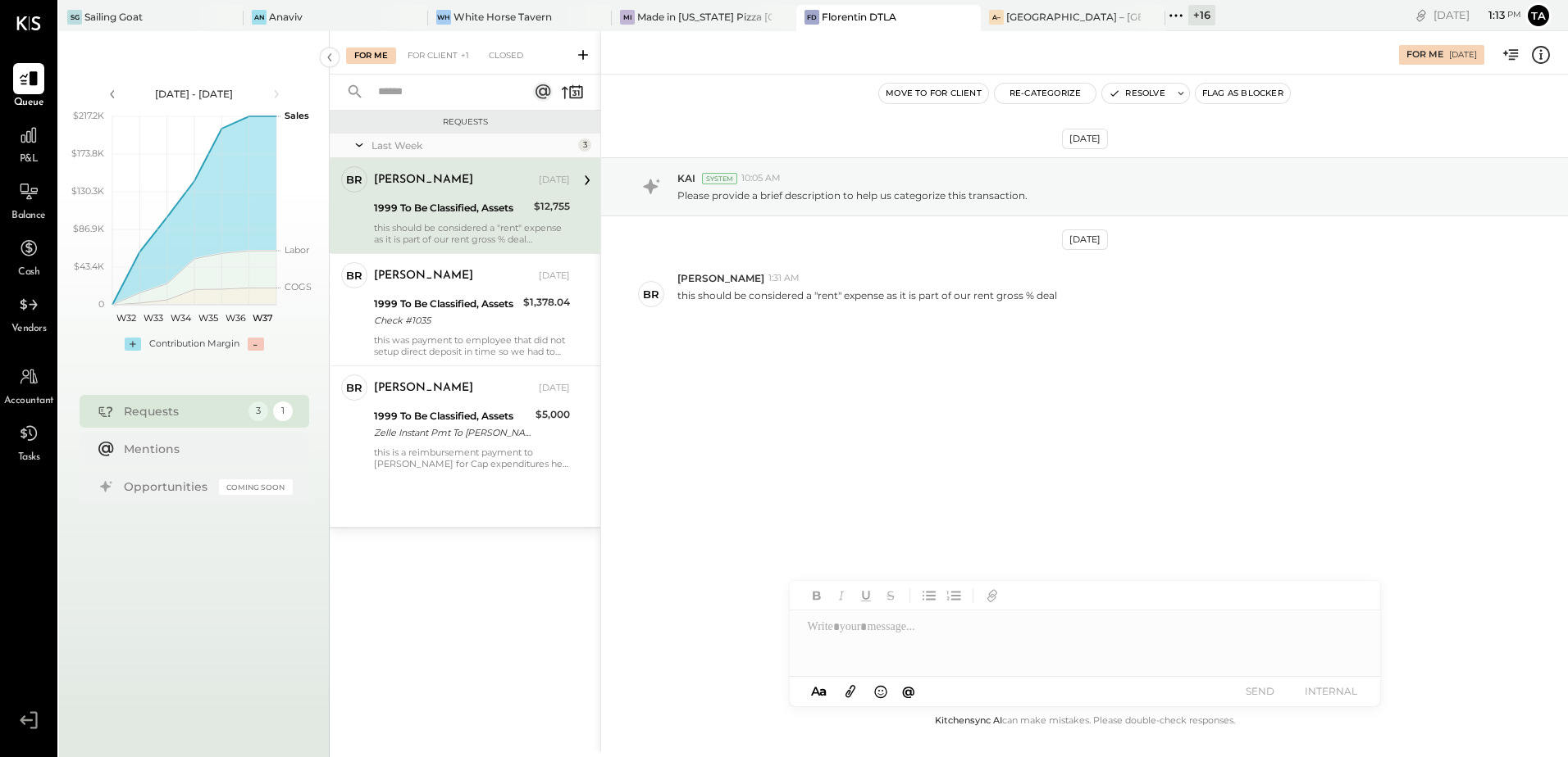
click at [402, 203] on div "1999 To Be Classified, Assets" at bounding box center [450, 207] width 155 height 16
click at [906, 434] on div "Aug 12th, 2025 KAI System 10:05 AM Please provide a brief description to help u…" at bounding box center [1085, 284] width 967 height 338
click at [429, 204] on div "1999 To Be Classified, Assets" at bounding box center [450, 207] width 155 height 16
click at [900, 401] on div "Aug 12th, 2025 KAI System 10:05 AM Please provide a brief description to help u…" at bounding box center [1085, 284] width 967 height 338
drag, startPoint x: 504, startPoint y: 226, endPoint x: 532, endPoint y: 250, distance: 36.9
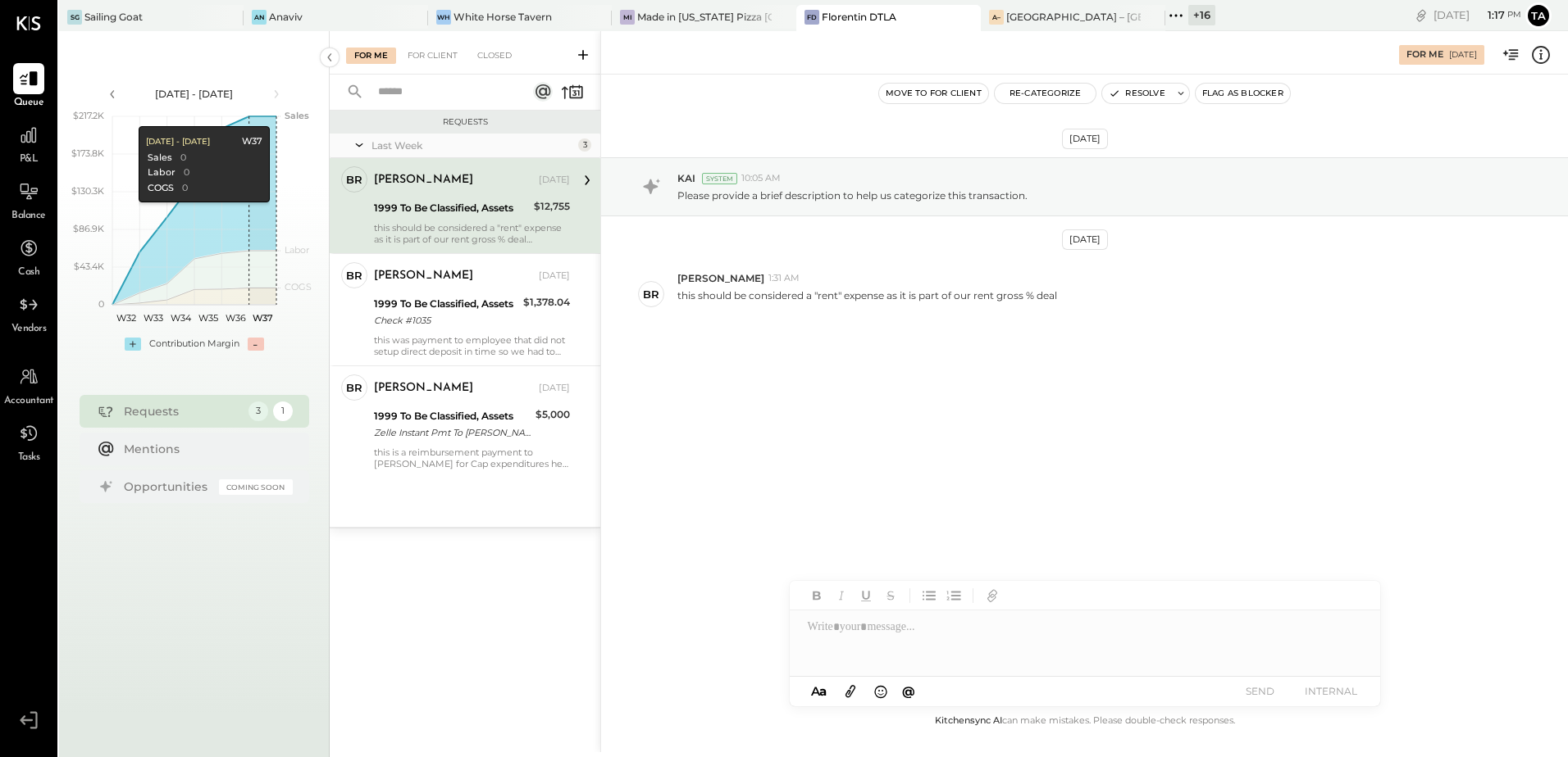
click at [504, 226] on div "this should be considered a "rent" expense as it is part of our rent gross % de…" at bounding box center [471, 234] width 196 height 23
click at [1140, 100] on button "Resolve" at bounding box center [1135, 93] width 69 height 20
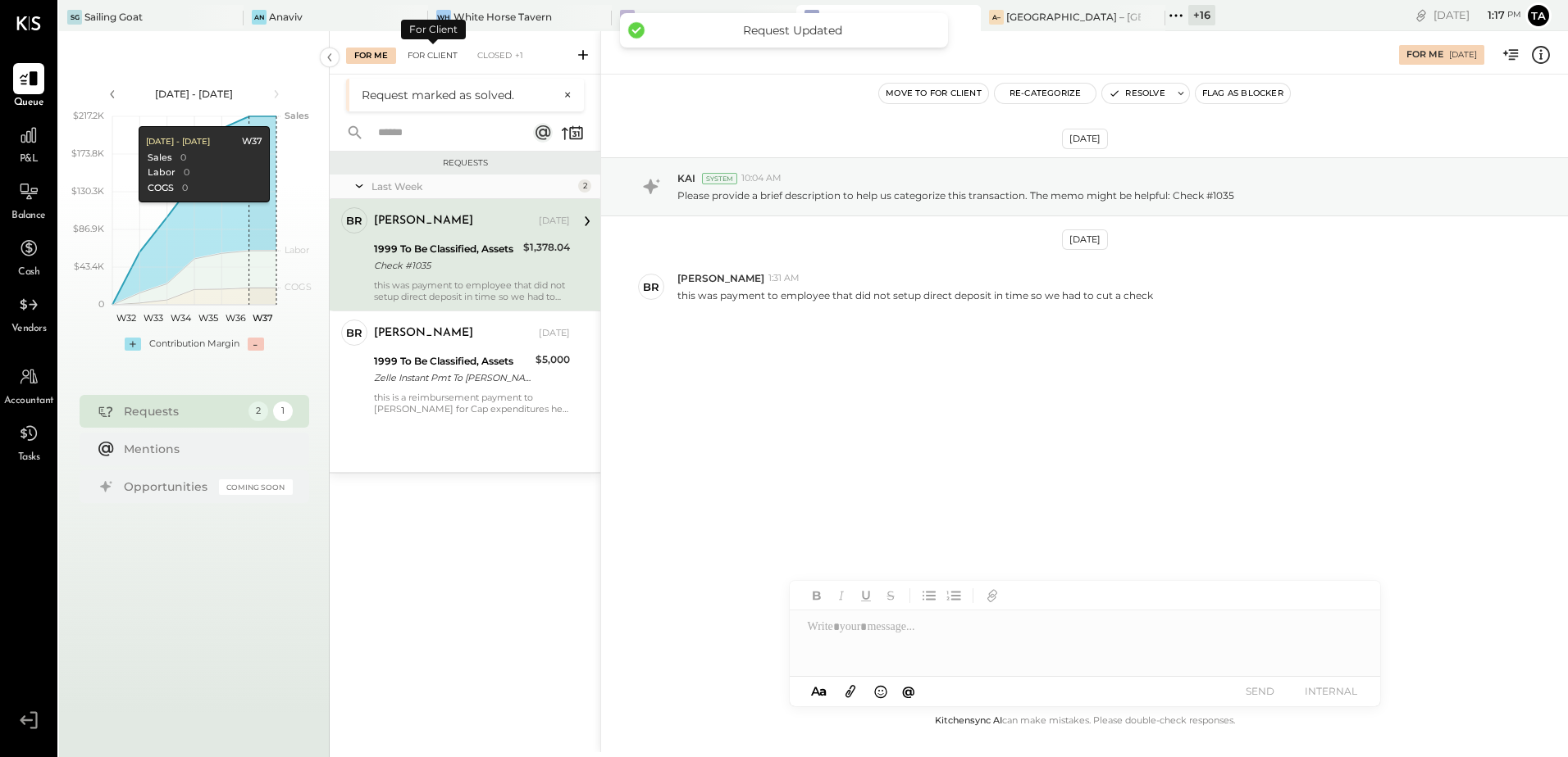
click at [439, 56] on div "For Client" at bounding box center [433, 55] width 67 height 16
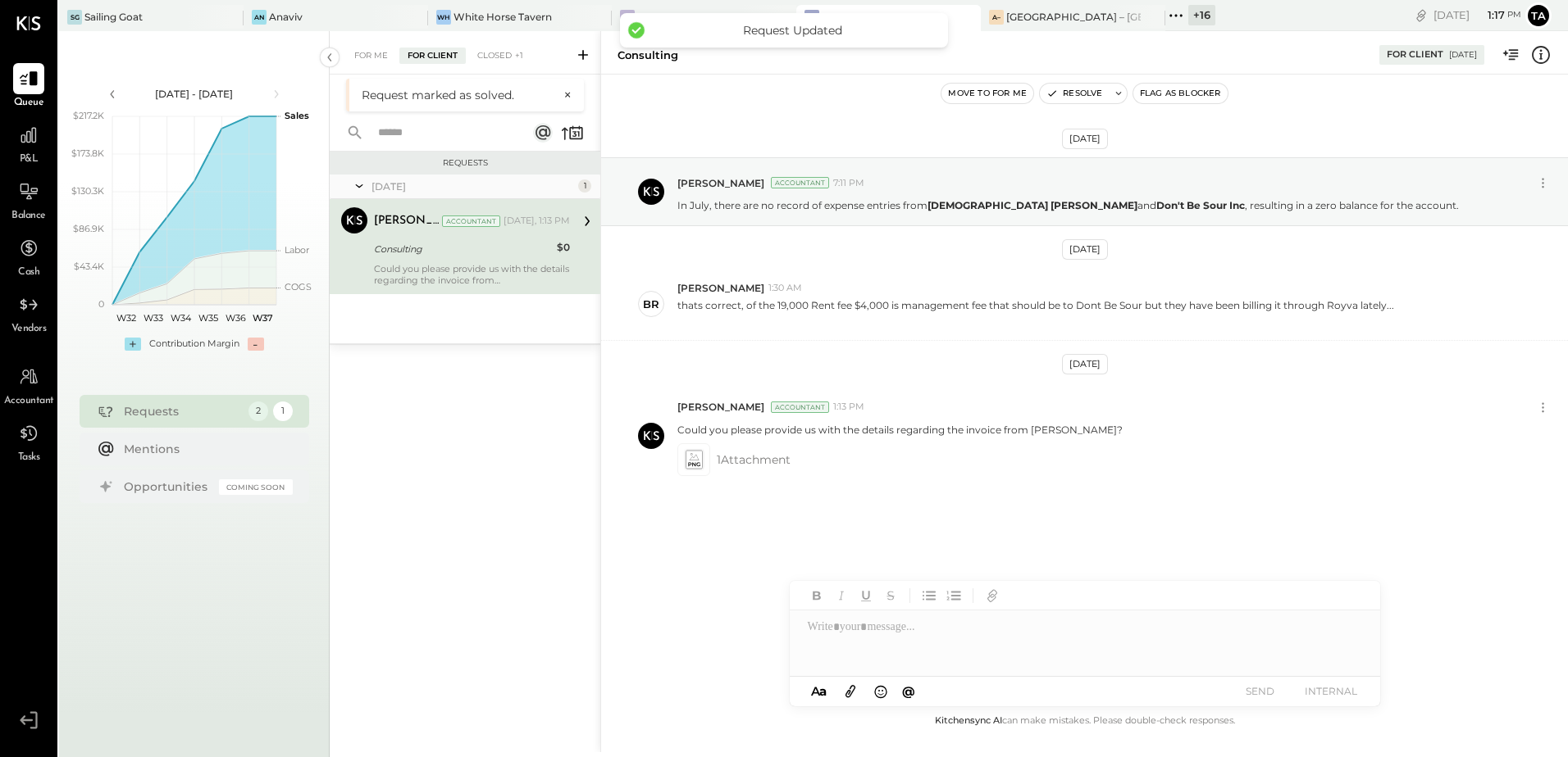
click at [433, 258] on div "Consulting" at bounding box center [463, 249] width 178 height 20
click at [1079, 98] on button "Resolve" at bounding box center [1073, 93] width 69 height 20
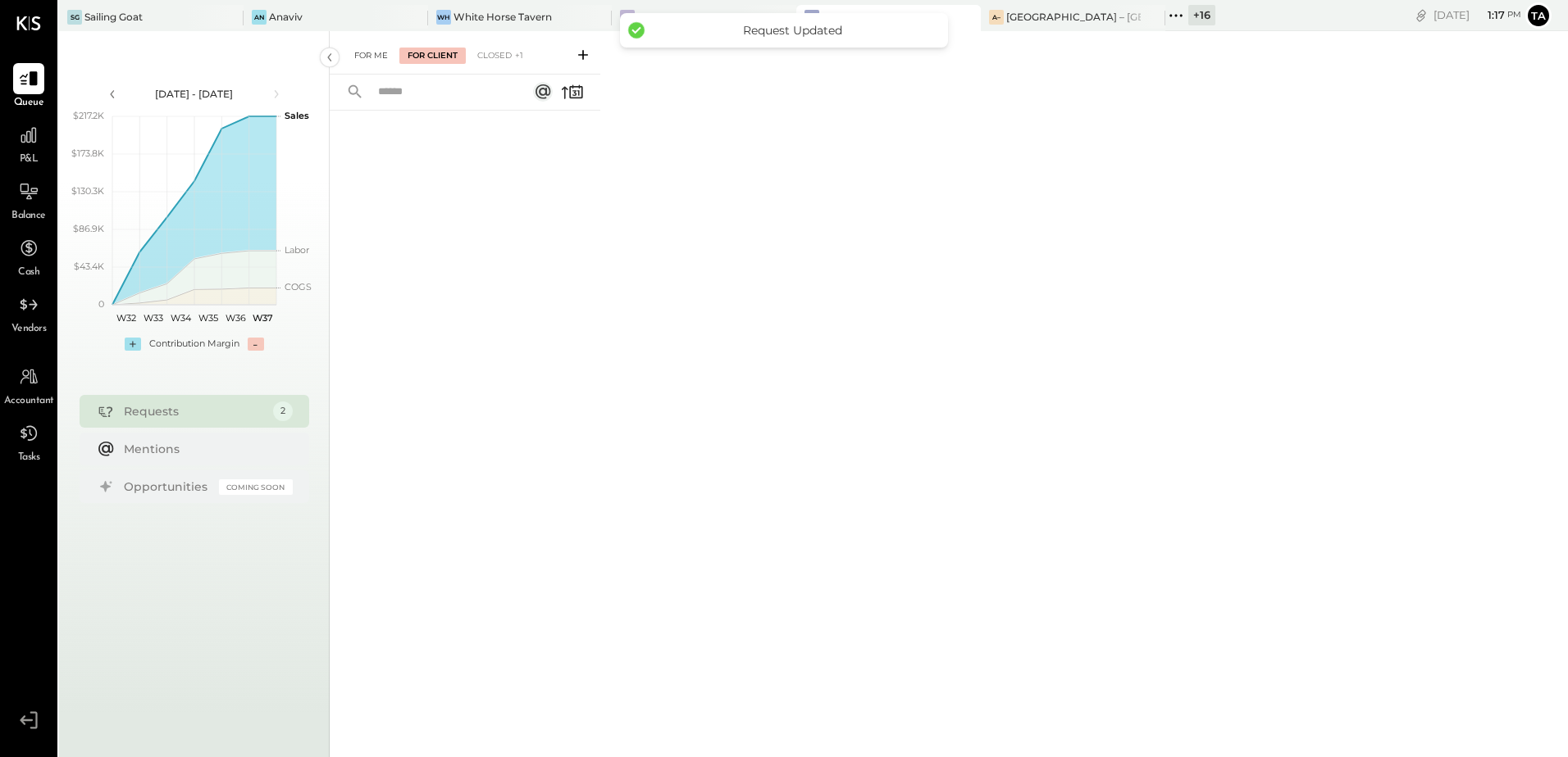
click at [362, 63] on div "For Me" at bounding box center [371, 55] width 50 height 16
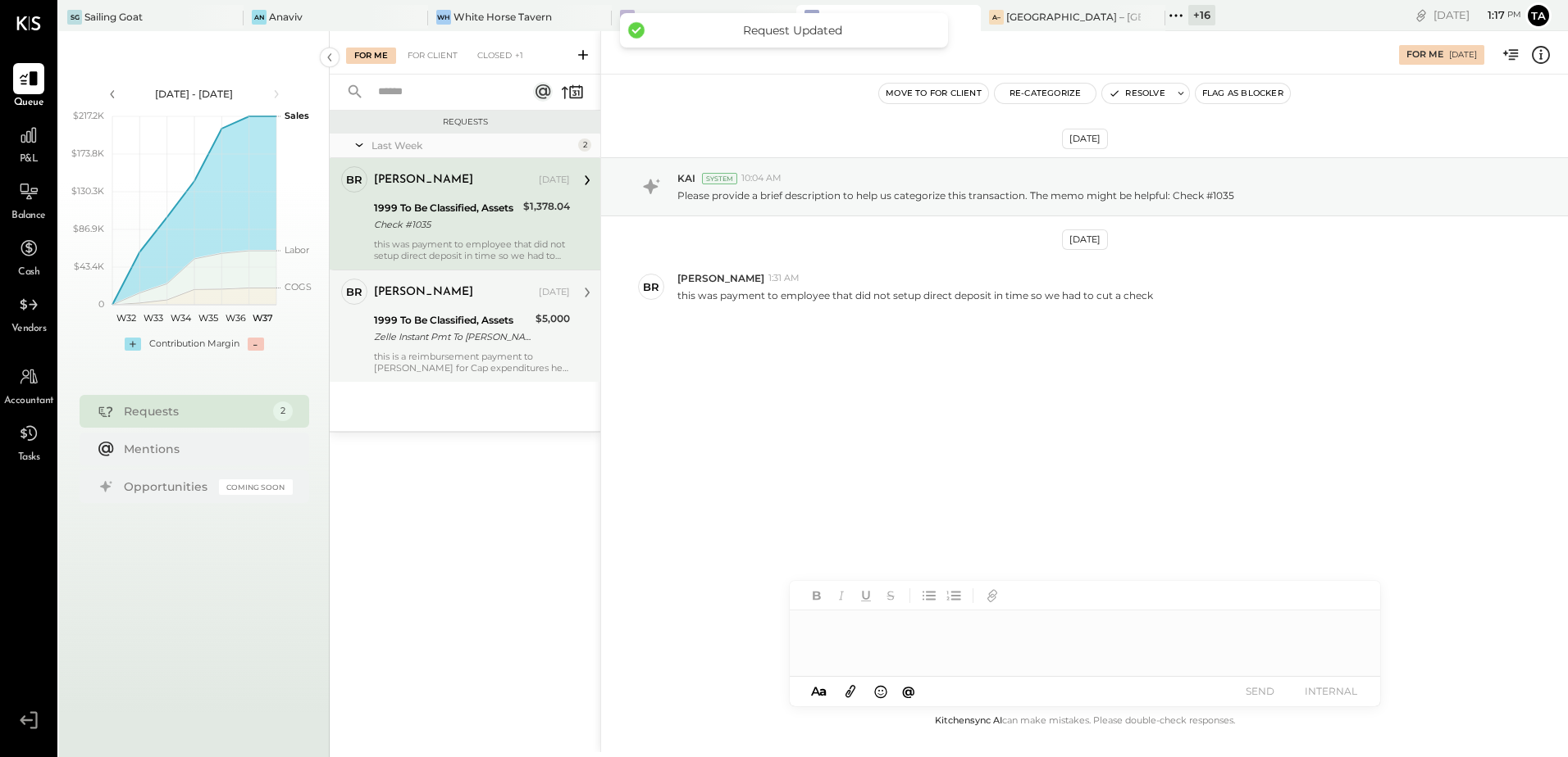
drag, startPoint x: 444, startPoint y: 210, endPoint x: 595, endPoint y: 367, distance: 217.8
click at [444, 210] on div "1999 To Be Classified, Assets" at bounding box center [446, 207] width 145 height 16
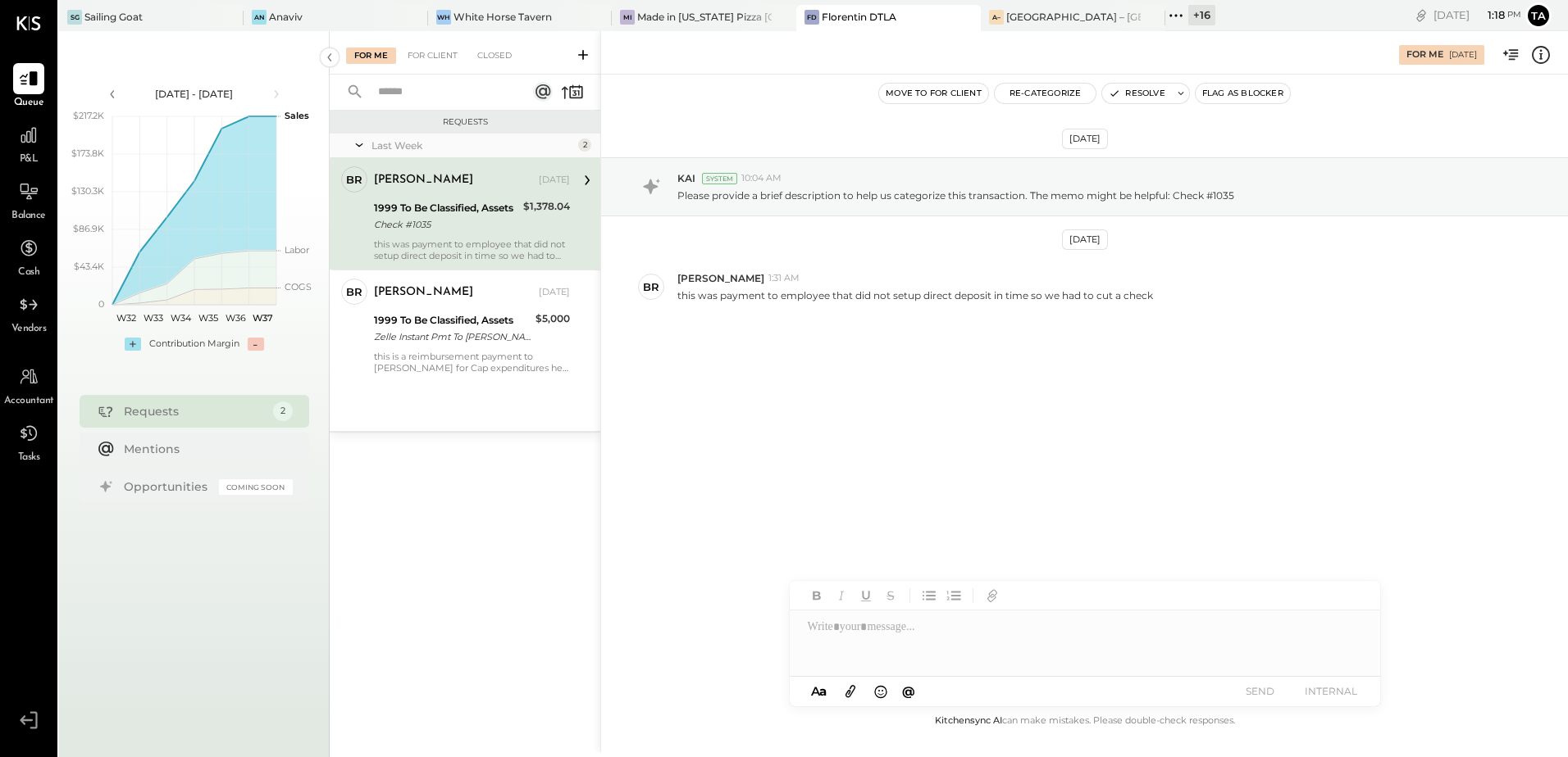
click at [490, 224] on div "Check #1035" at bounding box center [446, 224] width 145 height 16
click at [887, 346] on div "Aug 27th, 2025 KAI System 10:04 AM Please provide a brief description to help u…" at bounding box center [1085, 277] width 967 height 324
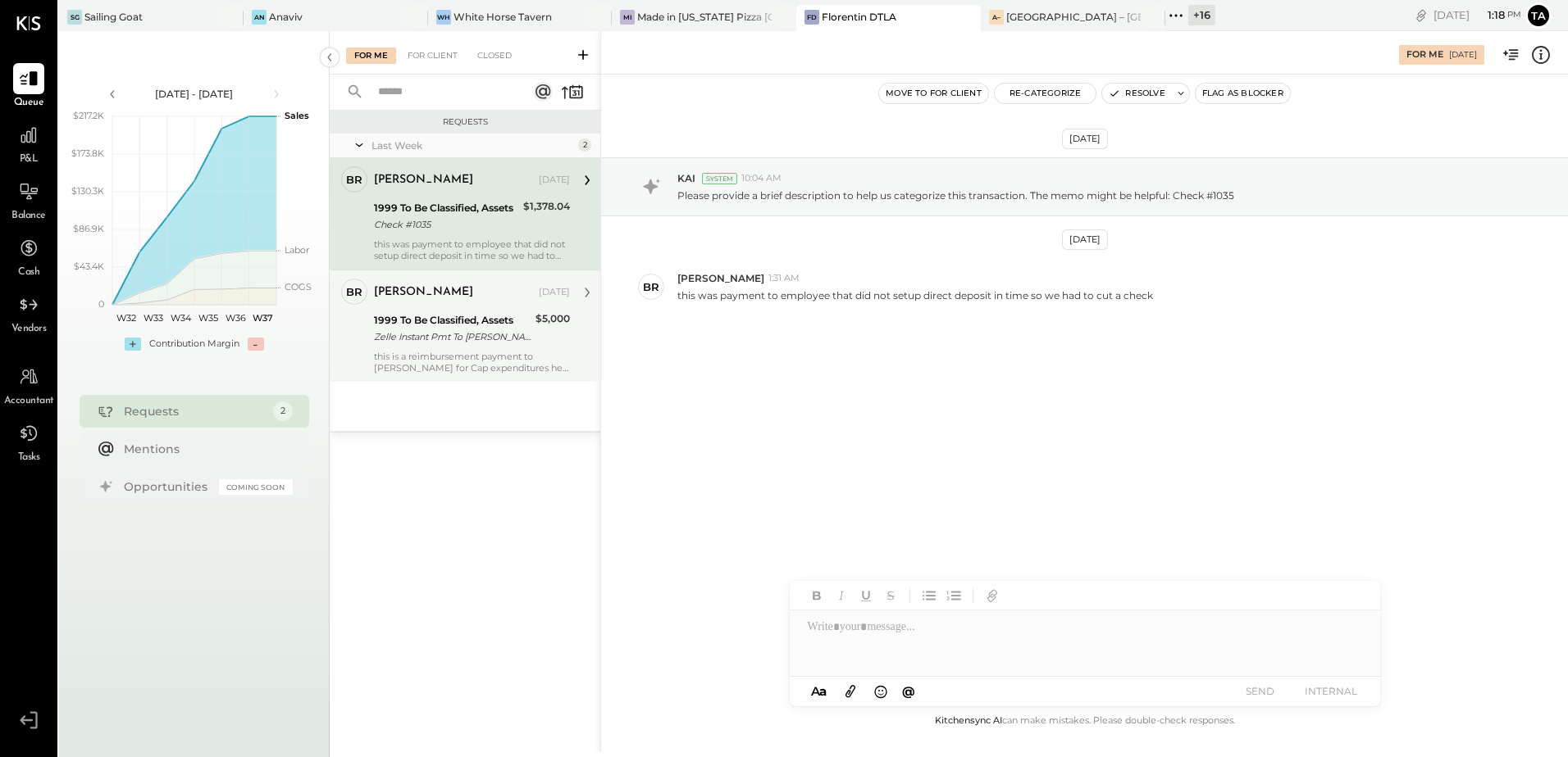
click at [405, 351] on div "this is a reimbursement payment to [PERSON_NAME] for Cap expenditures he put on…" at bounding box center [471, 362] width 196 height 23
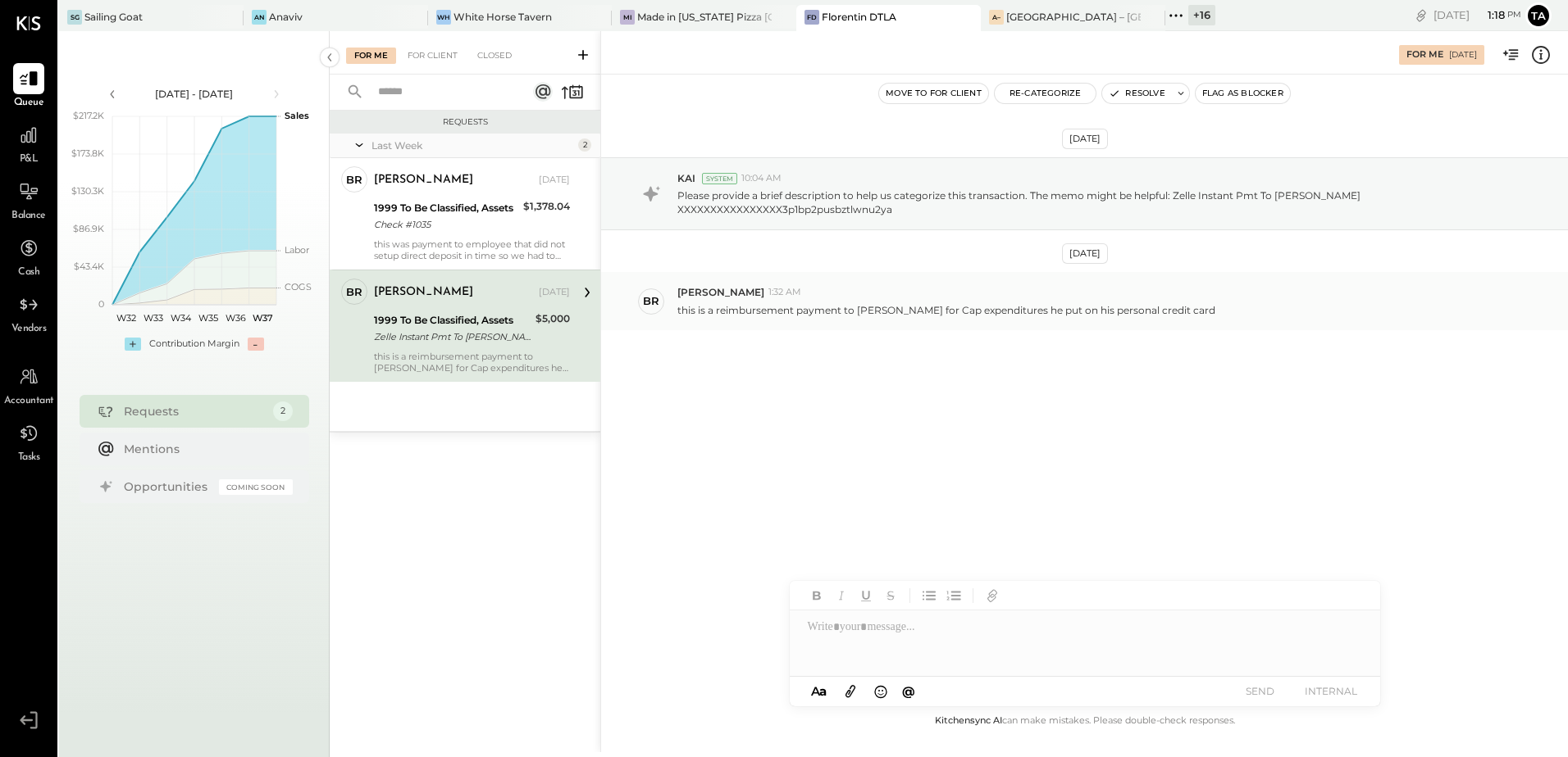
click at [860, 312] on p "this is a reimbursement payment to [PERSON_NAME] for Cap expenditures he put on…" at bounding box center [946, 310] width 538 height 14
copy p "Brendan"
click at [1033, 452] on div "Aug 27th, 2025 KAI System 10:04 AM Please provide a brief description to help u…" at bounding box center [1085, 284] width 967 height 338
drag, startPoint x: 486, startPoint y: 341, endPoint x: 491, endPoint y: 348, distance: 8.6
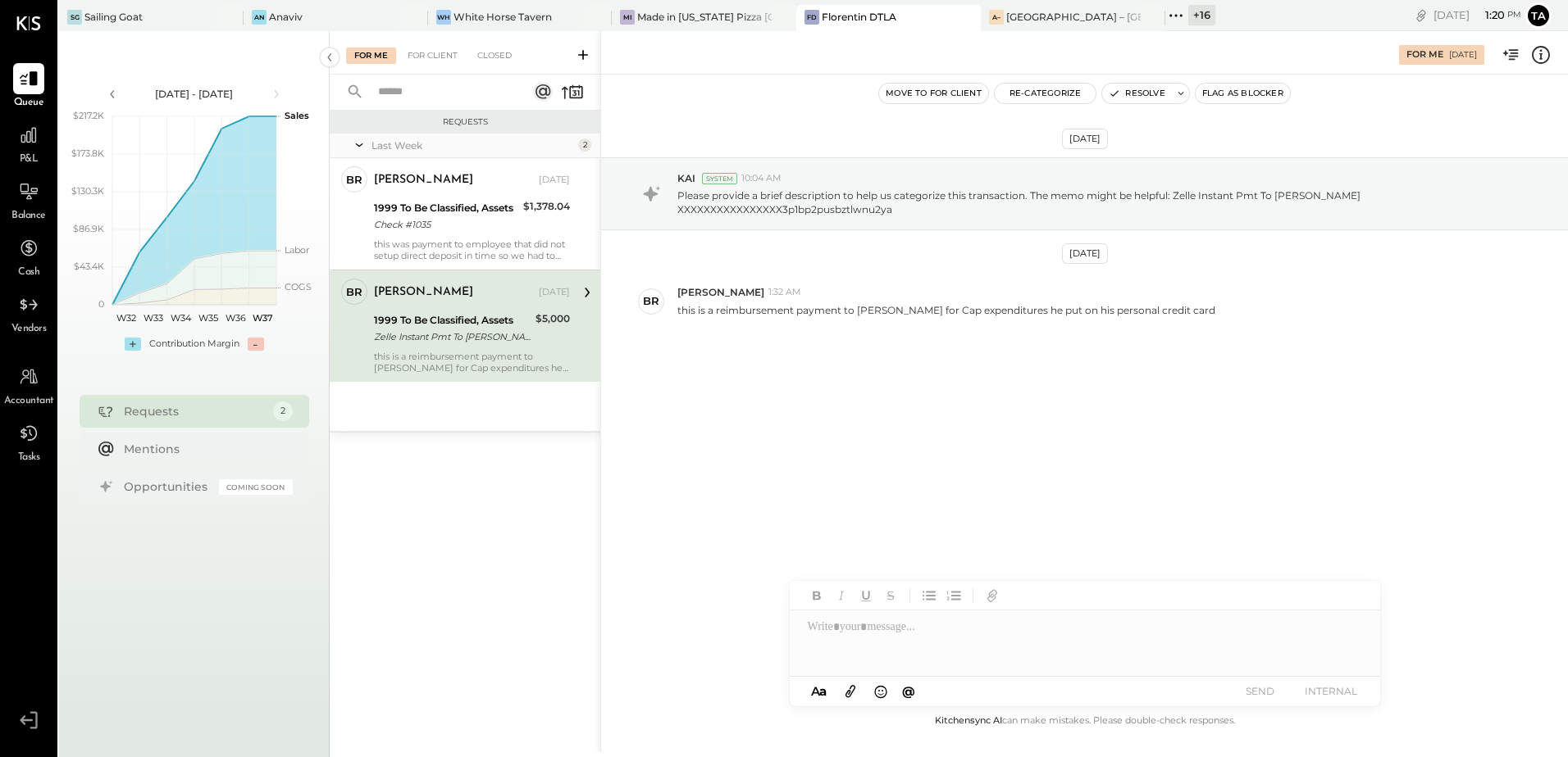
click at [486, 341] on div "Zelle Instant Pmt To [PERSON_NAME] XXXXXXXXXXXXXXXX3p1bp2pusbztlwnu2ya" at bounding box center [451, 336] width 157 height 16
click at [1131, 90] on button "Resolve" at bounding box center [1135, 93] width 69 height 20
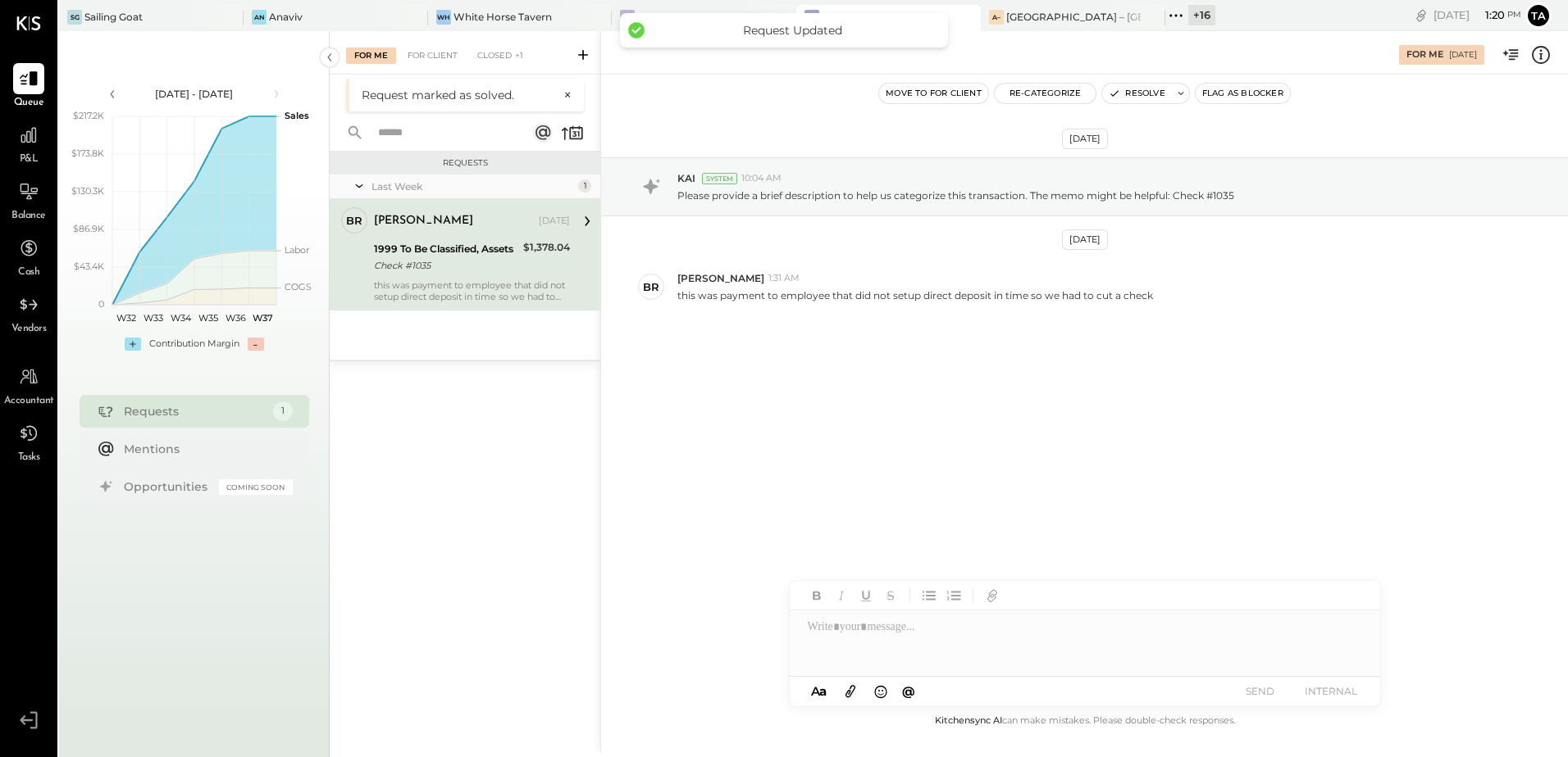
click at [484, 280] on div "this was payment to employee that did not setup direct deposit in time so we ha…" at bounding box center [471, 291] width 196 height 23
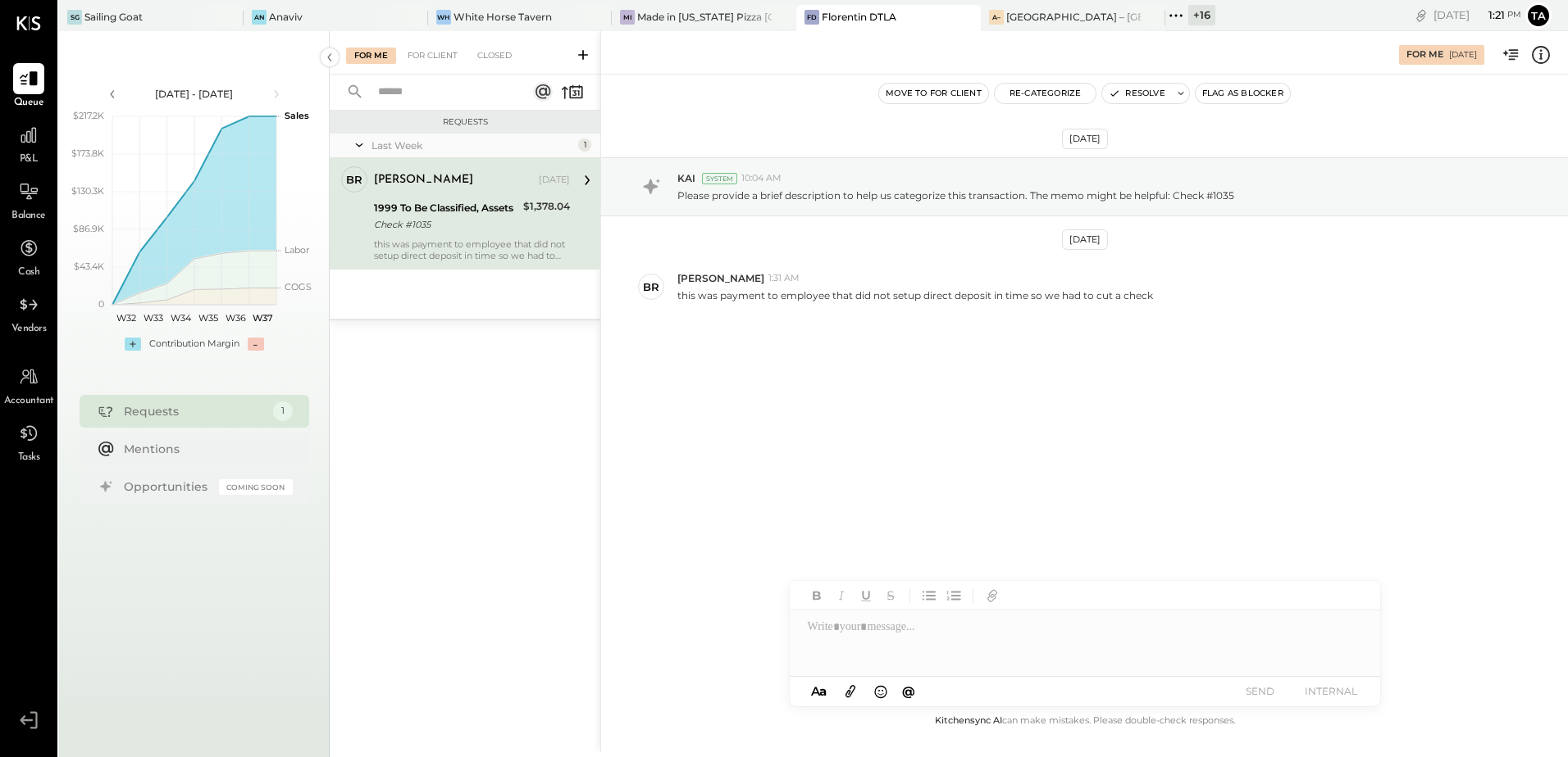
click at [461, 233] on div "1999 To Be Classified, Assets Check #1035" at bounding box center [446, 216] width 145 height 36
click at [395, 200] on div "1999 To Be Classified, Assets" at bounding box center [446, 207] width 145 height 16
click at [467, 232] on div "Check #1035" at bounding box center [446, 224] width 145 height 16
click at [1140, 93] on button "Resolve" at bounding box center [1135, 93] width 69 height 20
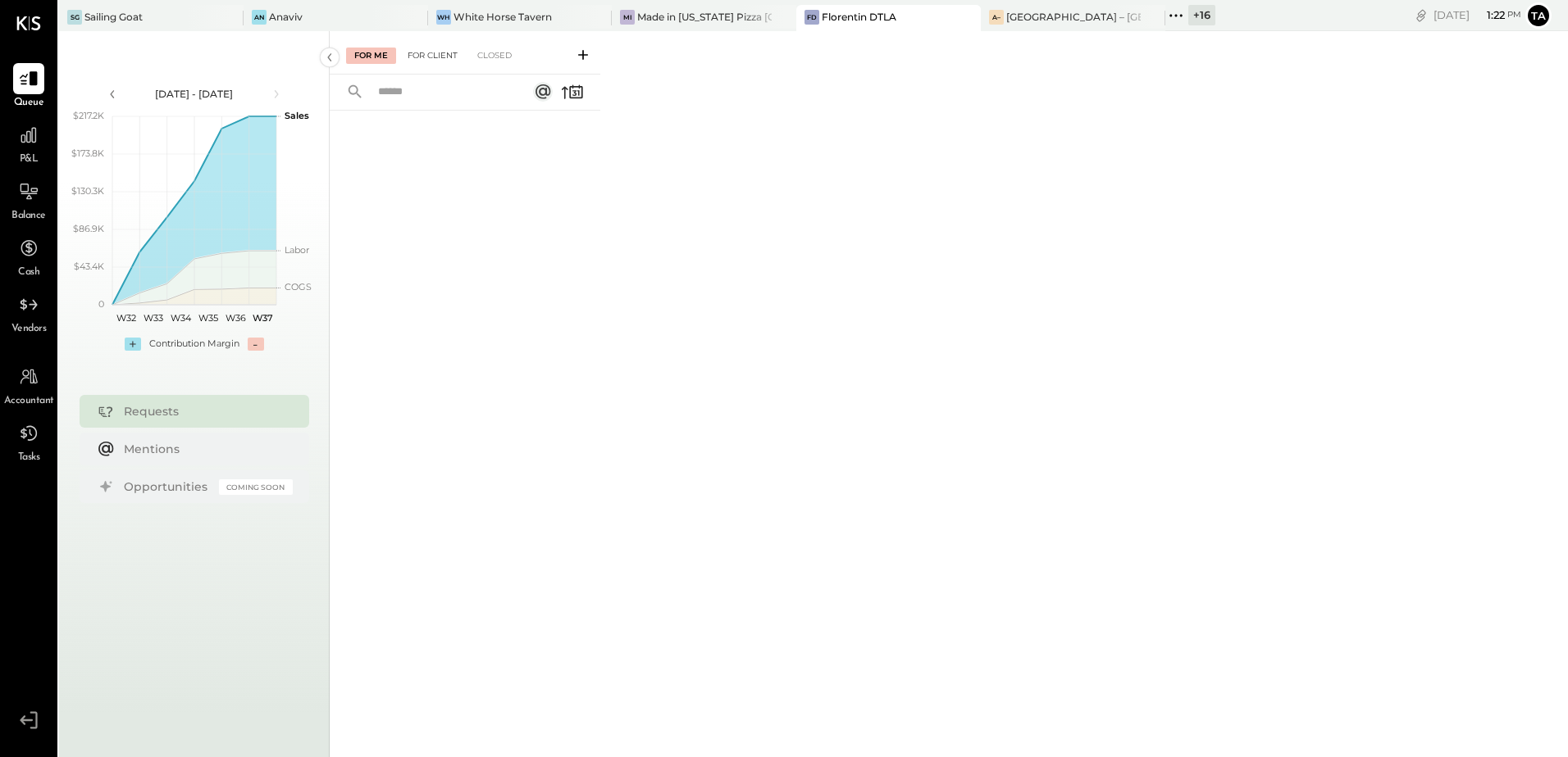
click at [426, 55] on div "For Client" at bounding box center [433, 55] width 67 height 16
click at [365, 57] on div "For Me" at bounding box center [371, 55] width 50 height 16
click at [1006, 19] on div "[GEOGRAPHIC_DATA] – [GEOGRAPHIC_DATA]" at bounding box center [1073, 16] width 134 height 14
